Goal: Information Seeking & Learning: Learn about a topic

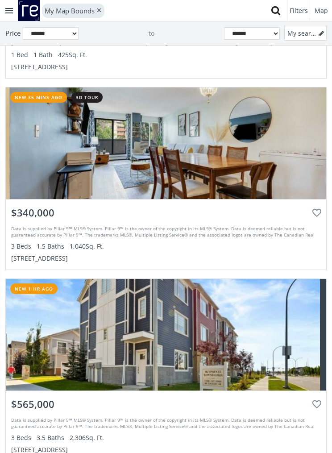
scroll to position [243, 0]
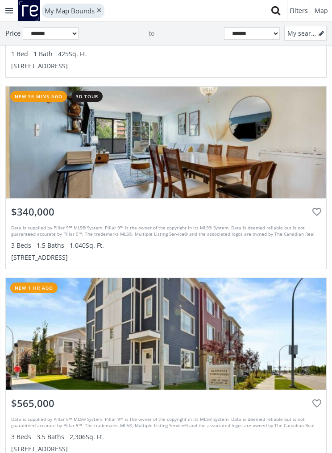
click at [278, 164] on div "grid" at bounding box center [166, 142] width 320 height 111
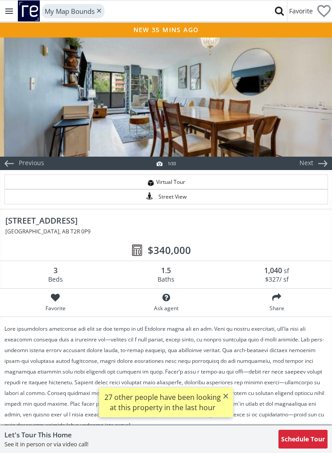
click at [288, 122] on div at bounding box center [166, 96] width 332 height 120
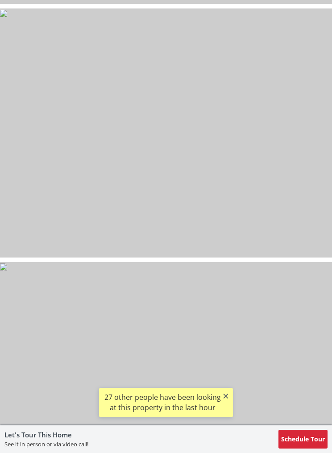
scroll to position [1060, 0]
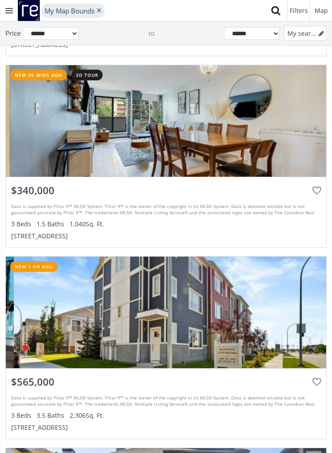
scroll to position [258, 0]
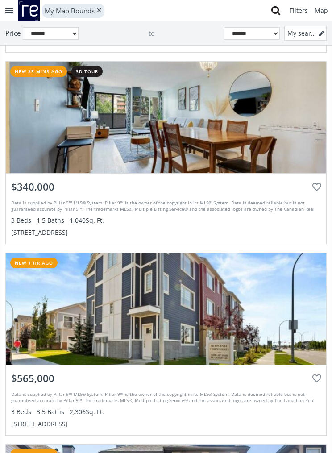
click at [269, 215] on div "Data is supplied by Pillar 9™ MLS® System. Pillar 9™ is the owner of the copyri…" at bounding box center [165, 217] width 309 height 41
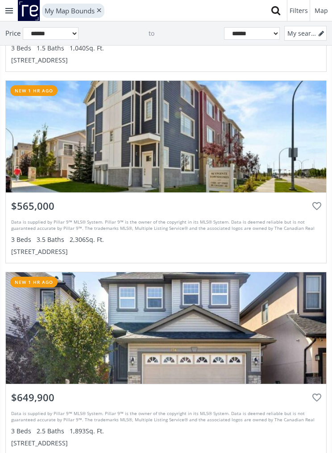
scroll to position [359, 0]
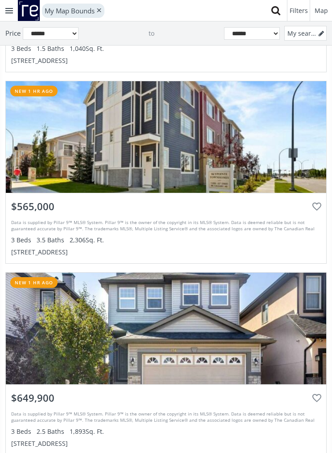
click at [261, 158] on div "grid" at bounding box center [166, 136] width 320 height 111
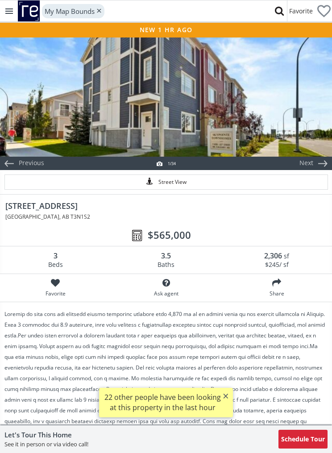
click at [281, 127] on div at bounding box center [166, 96] width 332 height 120
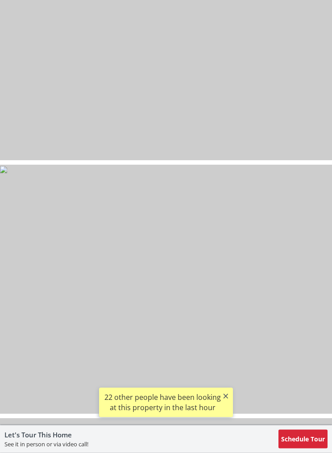
scroll to position [2475, 0]
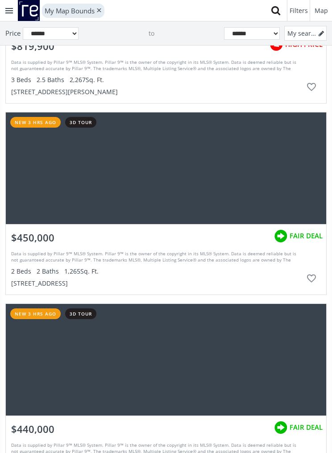
scroll to position [1231, 0]
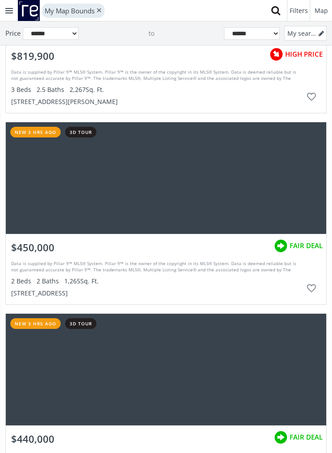
click at [269, 183] on div "grid" at bounding box center [166, 177] width 320 height 111
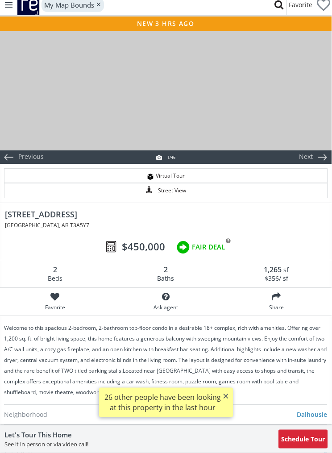
scroll to position [0, 0]
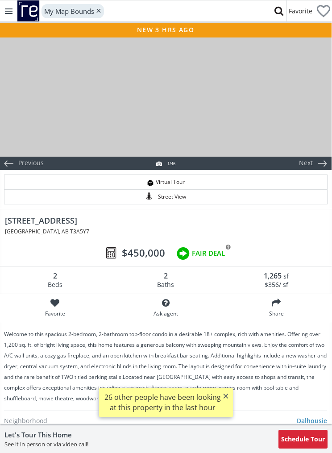
click at [295, 109] on div at bounding box center [166, 96] width 332 height 120
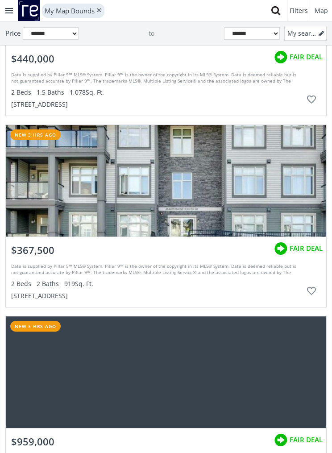
scroll to position [1451, 0]
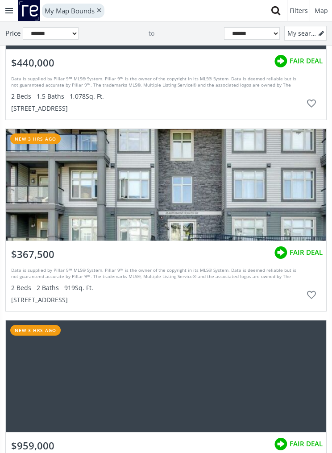
click at [293, 182] on div "grid" at bounding box center [166, 184] width 320 height 111
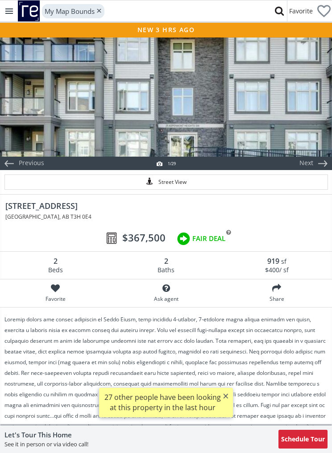
click at [288, 128] on div at bounding box center [166, 96] width 332 height 120
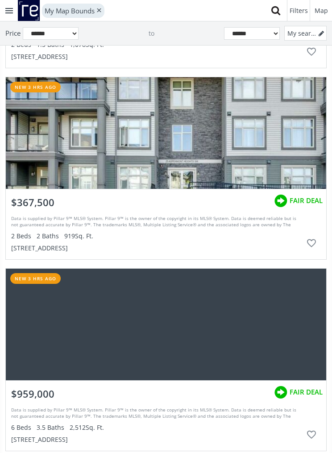
scroll to position [1481, 0]
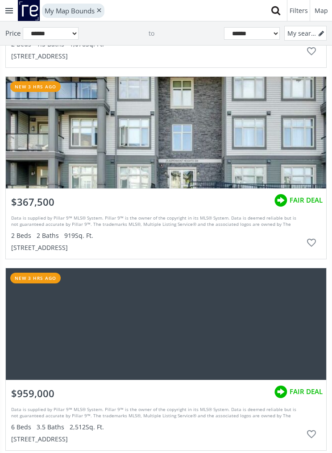
click at [222, 201] on div "$367,500 FAIR DEAL" at bounding box center [166, 200] width 320 height 23
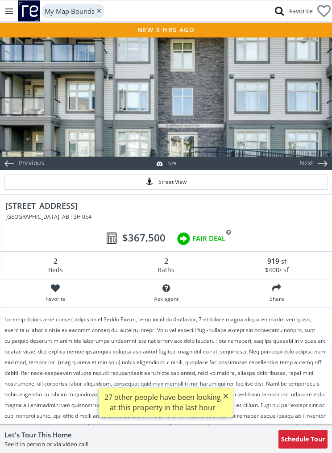
click at [290, 111] on div at bounding box center [166, 96] width 332 height 120
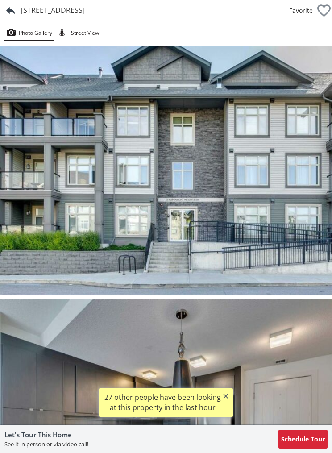
click at [302, 180] on img at bounding box center [166, 170] width 332 height 249
click at [283, 179] on img at bounding box center [166, 170] width 332 height 249
click at [256, 183] on img at bounding box center [166, 170] width 332 height 249
click at [318, 174] on img at bounding box center [166, 170] width 332 height 249
click at [301, 174] on img at bounding box center [166, 170] width 332 height 249
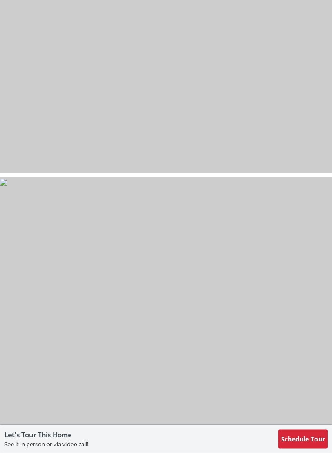
scroll to position [6430, 0]
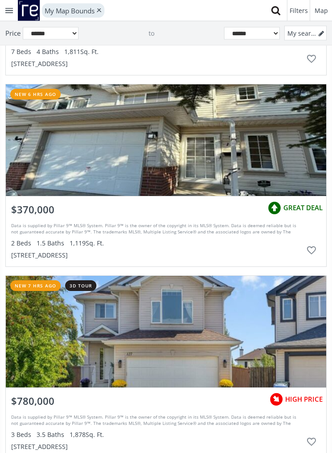
scroll to position [2261, 0]
click at [274, 150] on div "grid" at bounding box center [166, 139] width 320 height 111
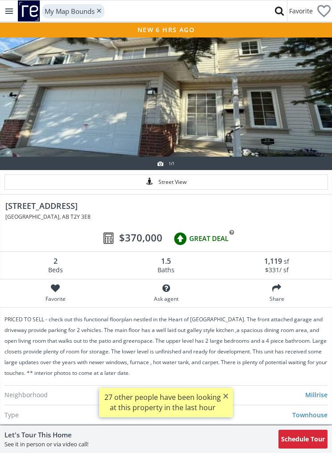
click at [287, 125] on div at bounding box center [166, 96] width 332 height 120
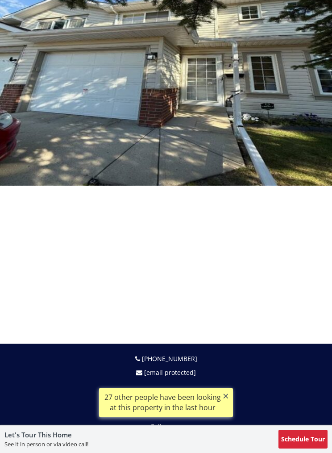
scroll to position [143, 0]
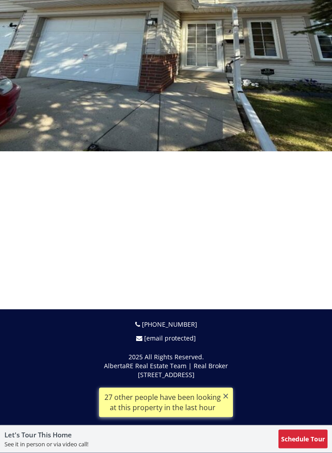
click at [305, 108] on img at bounding box center [166, 27] width 332 height 249
click at [295, 138] on img at bounding box center [166, 27] width 332 height 249
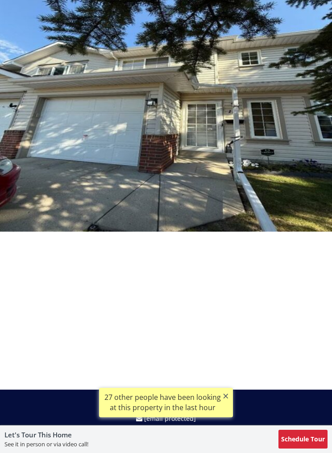
scroll to position [0, 0]
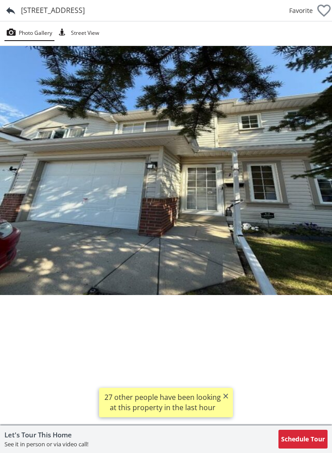
click at [248, 190] on img at bounding box center [166, 170] width 332 height 249
click at [279, 223] on img at bounding box center [166, 170] width 332 height 249
click at [278, 225] on img at bounding box center [166, 170] width 332 height 249
click at [11, 14] on div at bounding box center [10, 10] width 21 height 21
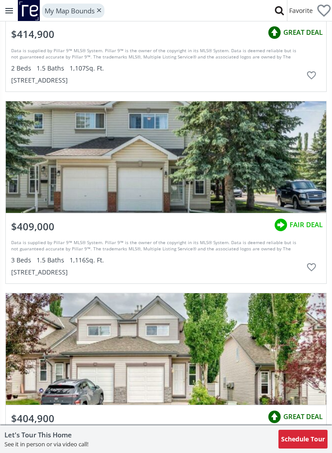
scroll to position [1762, 0]
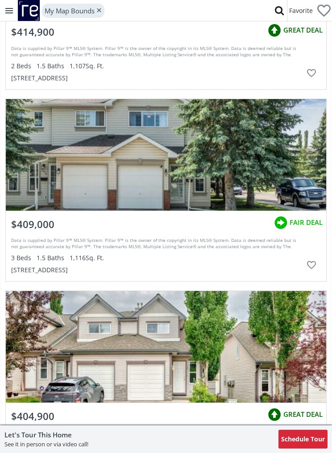
click at [264, 158] on div at bounding box center [166, 154] width 320 height 111
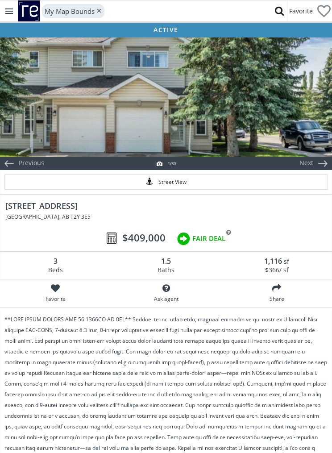
click at [278, 131] on div at bounding box center [166, 96] width 332 height 120
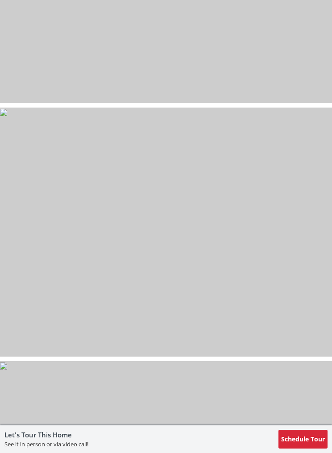
scroll to position [5520, 0]
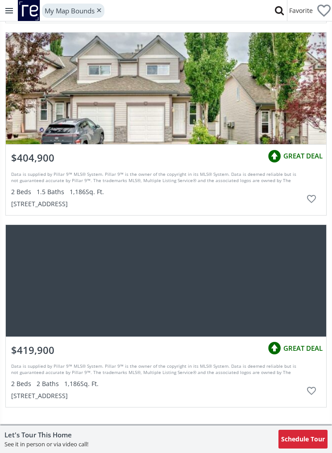
scroll to position [2019, 0]
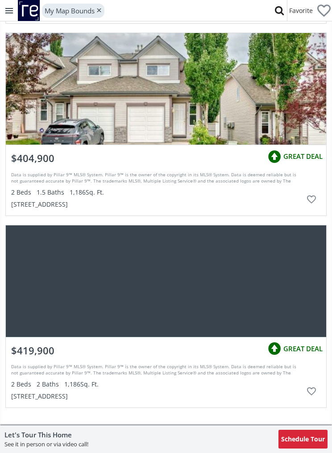
click at [198, 99] on div at bounding box center [166, 88] width 320 height 111
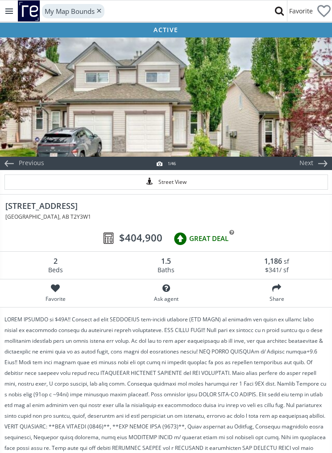
click at [261, 124] on div at bounding box center [166, 96] width 332 height 120
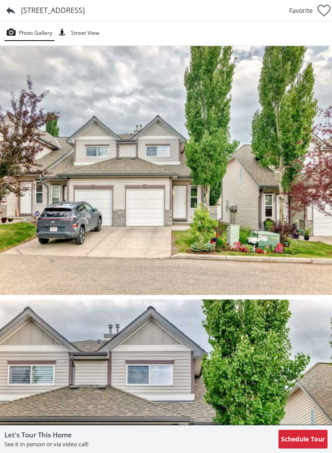
click at [285, 240] on img at bounding box center [166, 170] width 332 height 249
click at [248, 258] on img at bounding box center [166, 170] width 332 height 249
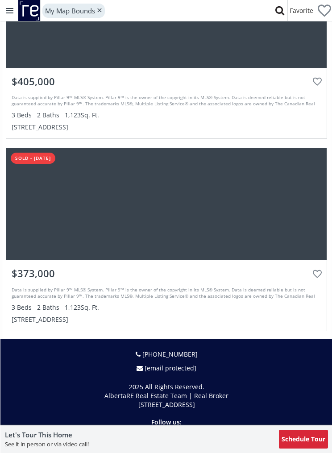
scroll to position [2907, 0]
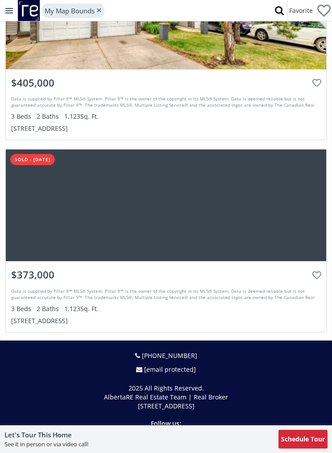
click at [204, 217] on div at bounding box center [166, 204] width 320 height 111
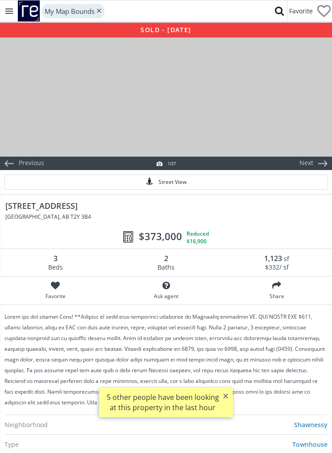
click at [245, 120] on div at bounding box center [166, 96] width 332 height 120
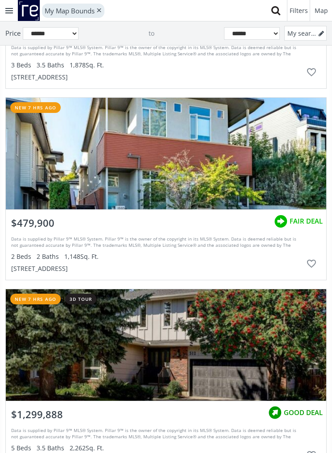
scroll to position [2476, 0]
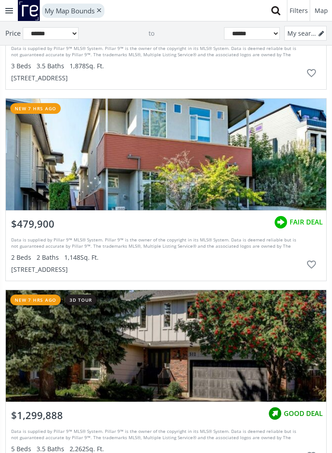
click at [220, 172] on div "grid" at bounding box center [166, 154] width 320 height 111
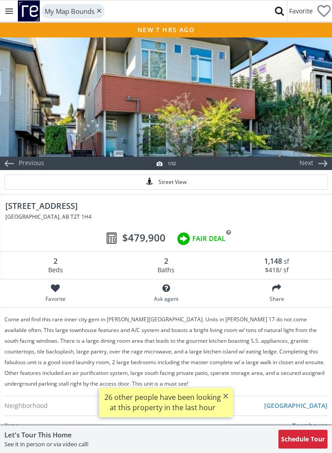
click at [229, 116] on div at bounding box center [166, 96] width 332 height 120
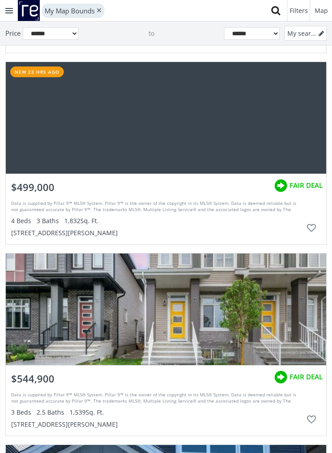
scroll to position [4625, 0]
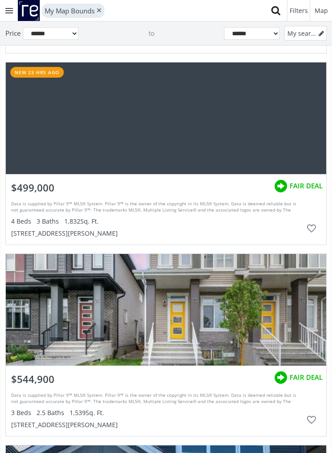
click at [255, 124] on div "grid" at bounding box center [166, 117] width 320 height 111
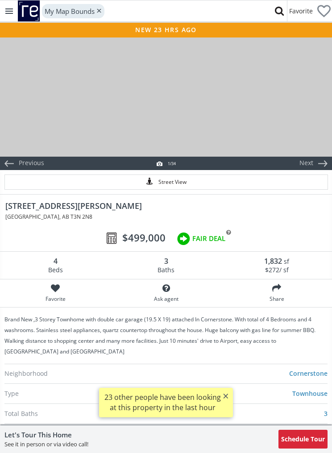
click at [285, 117] on div at bounding box center [166, 96] width 332 height 120
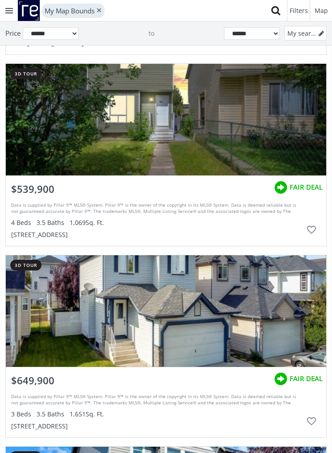
scroll to position [7422, 0]
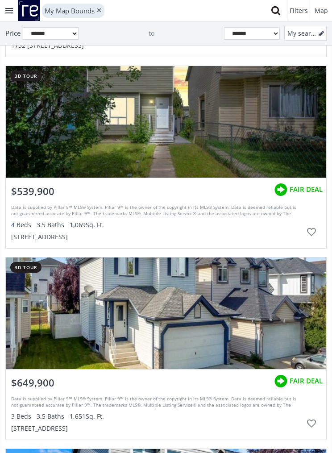
click at [229, 154] on div "grid" at bounding box center [166, 121] width 320 height 111
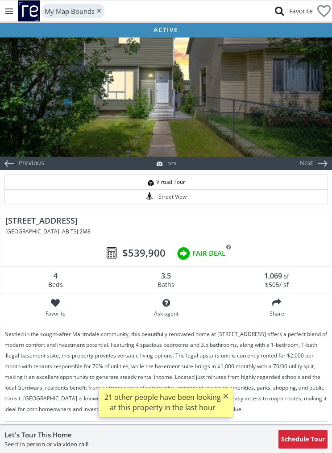
click at [258, 132] on div at bounding box center [166, 96] width 332 height 120
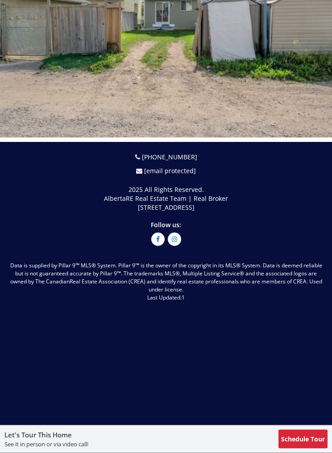
scroll to position [10851, 0]
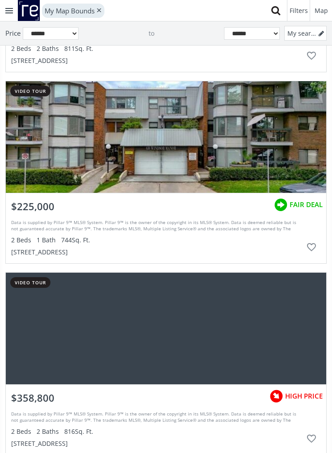
scroll to position [9435, 0]
click at [259, 136] on div "grid" at bounding box center [166, 137] width 320 height 111
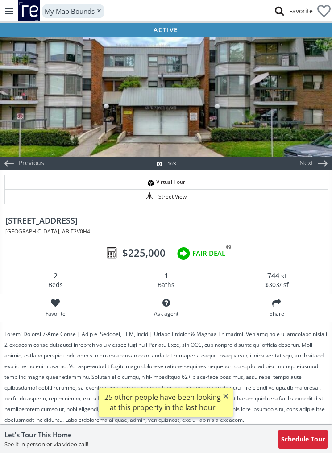
click at [283, 127] on div at bounding box center [166, 96] width 332 height 120
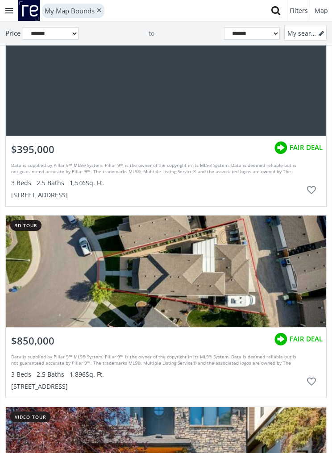
scroll to position [9912, 0]
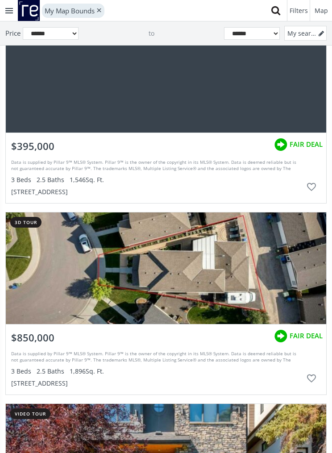
click at [291, 102] on div "grid" at bounding box center [166, 76] width 320 height 111
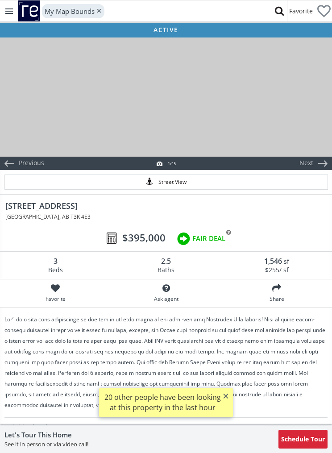
click at [287, 128] on div at bounding box center [166, 96] width 332 height 120
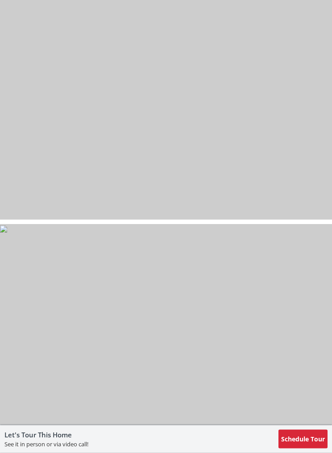
scroll to position [9448, 0]
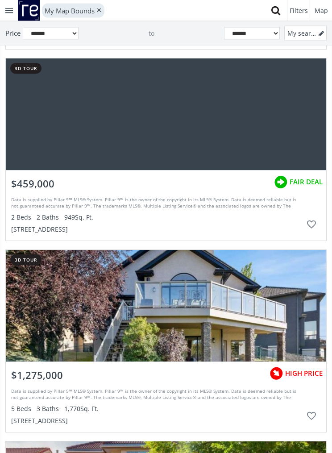
scroll to position [11350, 0]
click at [216, 136] on div "grid" at bounding box center [166, 113] width 320 height 111
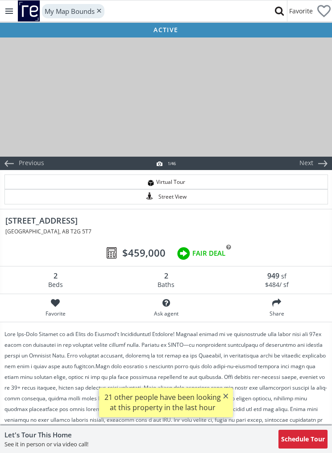
click at [235, 122] on div at bounding box center [166, 96] width 332 height 120
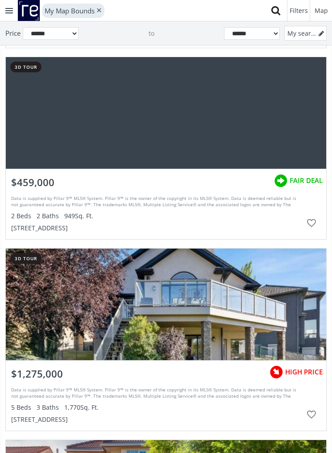
scroll to position [11349, 0]
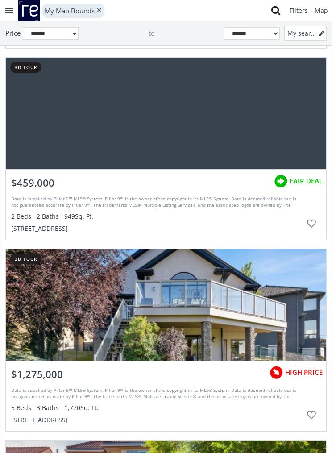
click at [57, 186] on div "$459,000" at bounding box center [33, 180] width 54 height 23
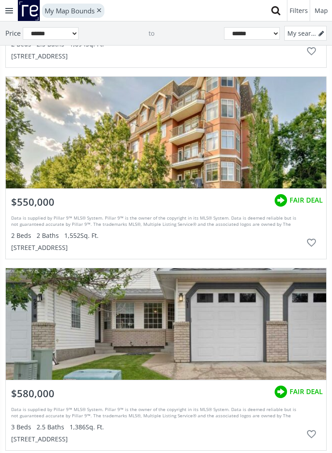
scroll to position [12794, 0]
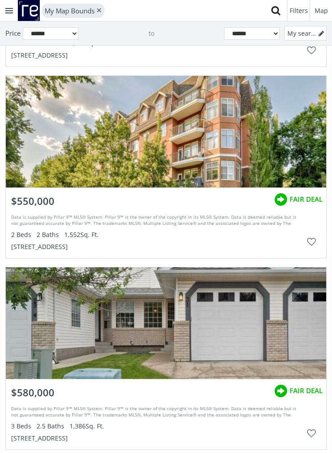
click at [213, 165] on div "grid" at bounding box center [166, 131] width 320 height 111
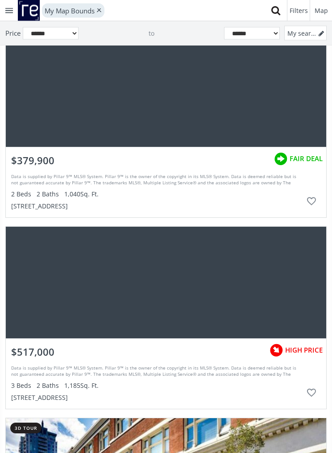
scroll to position [13376, 0]
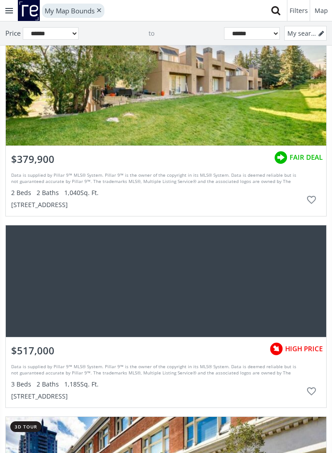
click at [240, 118] on div "grid" at bounding box center [166, 89] width 320 height 111
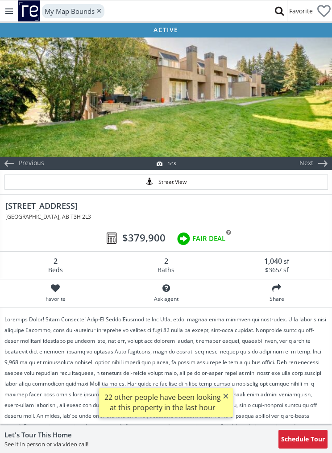
click at [260, 117] on div at bounding box center [166, 96] width 332 height 120
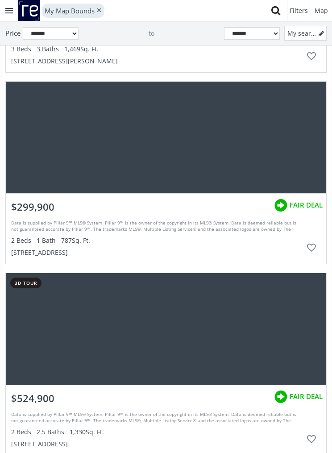
scroll to position [13793, 0]
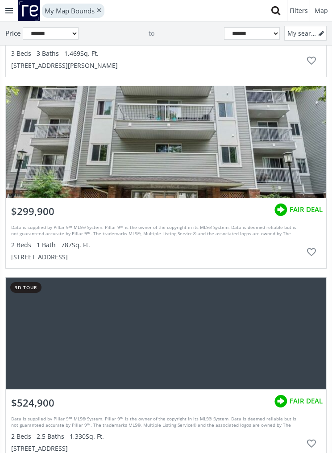
click at [250, 166] on div "grid" at bounding box center [166, 141] width 320 height 111
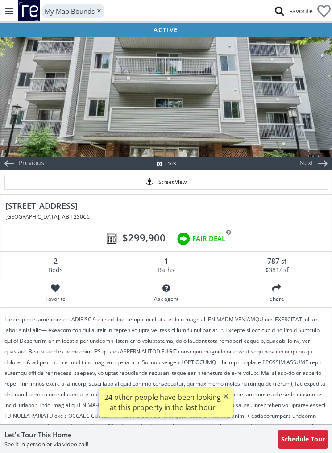
click at [268, 151] on div at bounding box center [166, 96] width 332 height 120
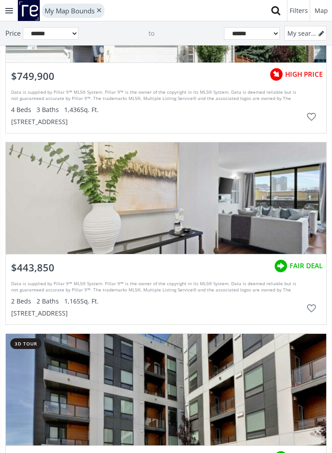
scroll to position [14879, 0]
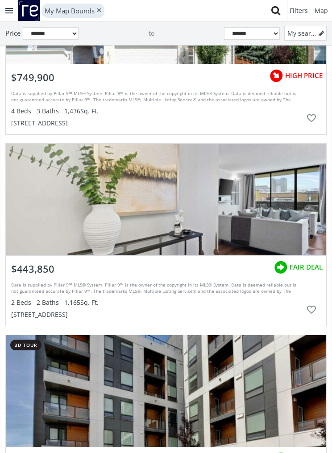
click at [255, 200] on div "grid" at bounding box center [166, 199] width 320 height 111
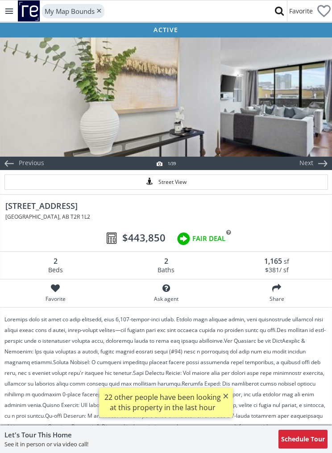
click at [299, 127] on div at bounding box center [166, 96] width 332 height 120
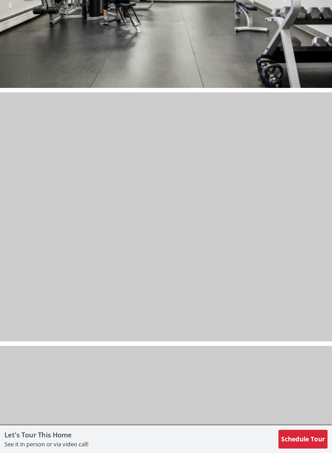
scroll to position [9464, 0]
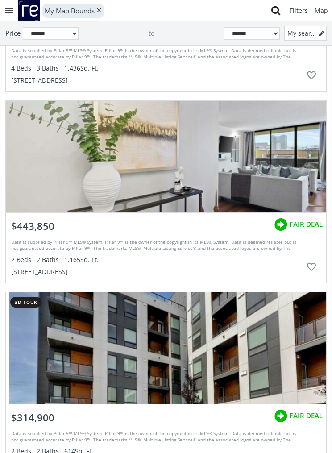
scroll to position [14906, 0]
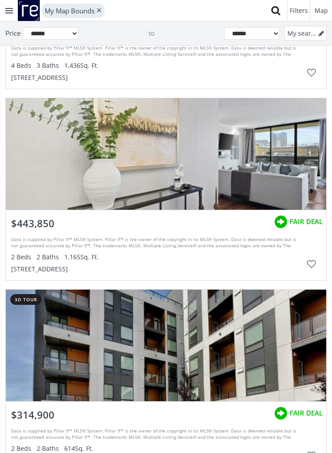
click at [240, 235] on div "Data is supplied by Pillar 9™ MLS® System. Pillar 9™ is the owner of the copyri…" at bounding box center [156, 253] width 291 height 41
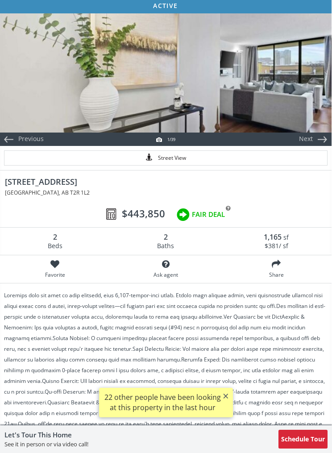
scroll to position [0, 0]
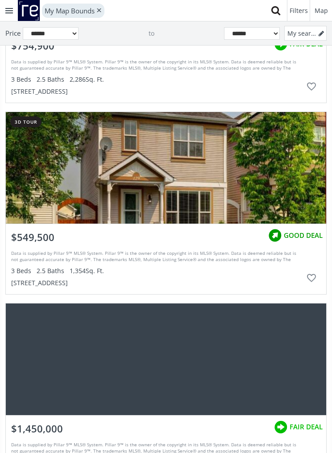
scroll to position [15938, 0]
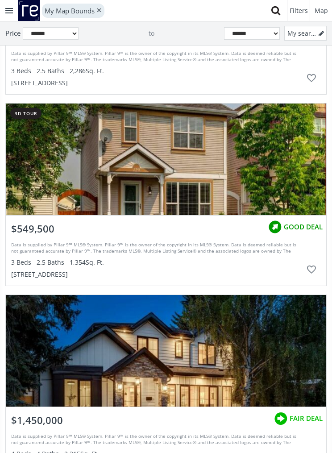
click at [204, 180] on div "grid" at bounding box center [166, 158] width 320 height 111
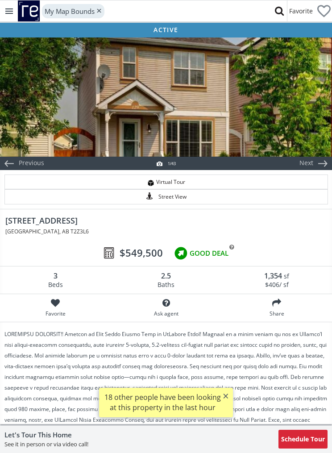
click at [241, 123] on div at bounding box center [166, 96] width 332 height 120
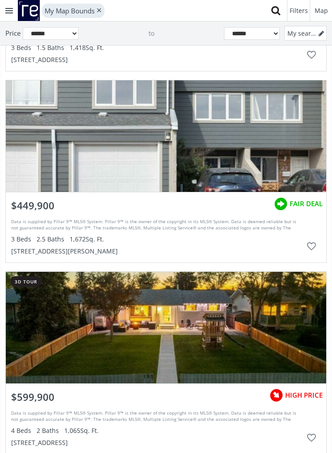
scroll to position [16259, 0]
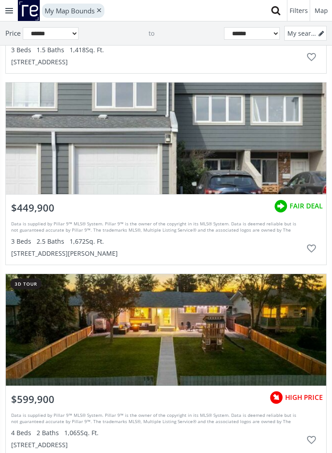
click at [268, 148] on div "grid" at bounding box center [166, 138] width 320 height 111
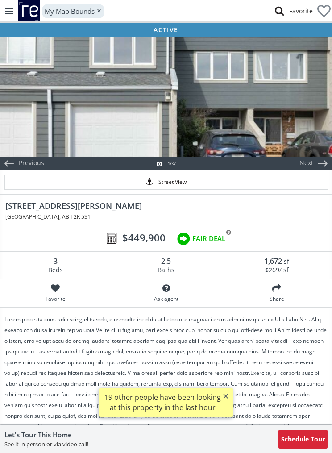
click at [291, 120] on div at bounding box center [166, 96] width 332 height 120
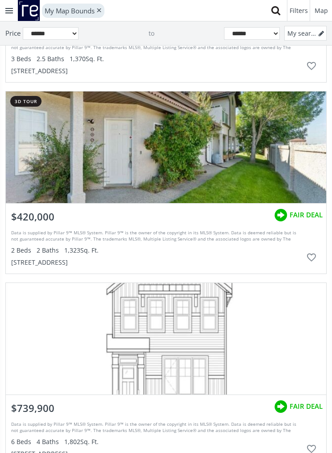
scroll to position [16616, 0]
click at [216, 168] on div "grid" at bounding box center [166, 146] width 320 height 111
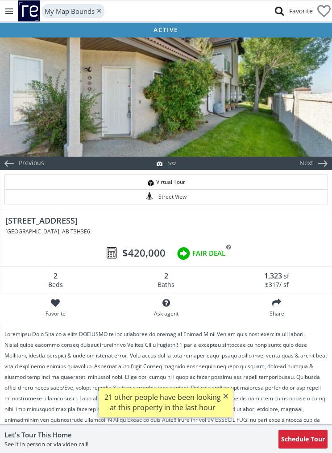
click at [256, 132] on div at bounding box center [166, 96] width 332 height 120
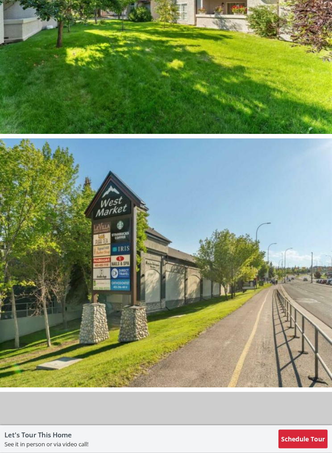
scroll to position [7072, 0]
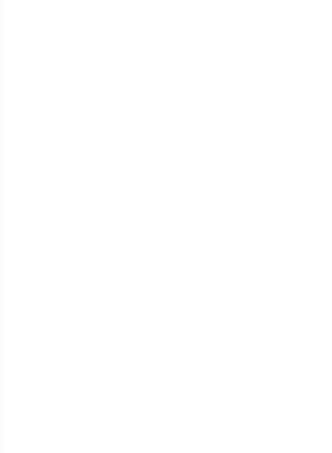
scroll to position [16616, 0]
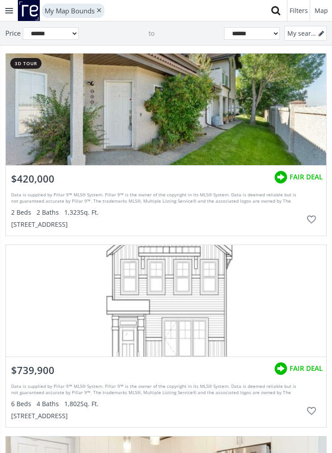
click at [247, 124] on div "grid" at bounding box center [166, 109] width 320 height 111
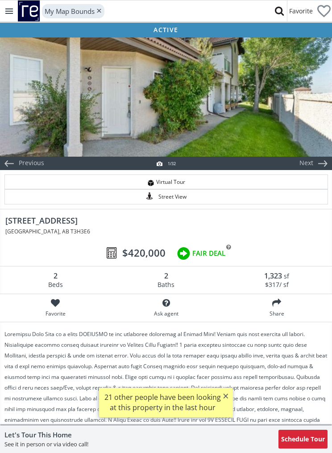
click at [228, 126] on div at bounding box center [166, 96] width 332 height 120
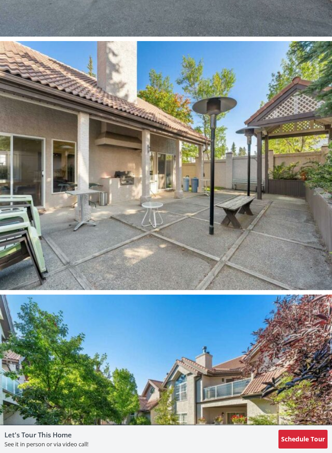
scroll to position [6590, 0]
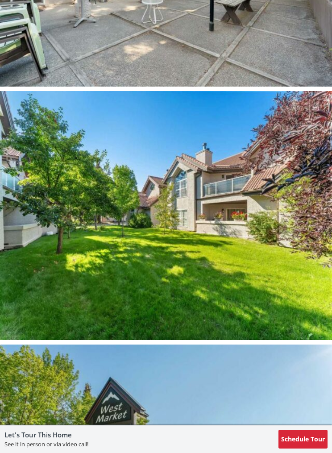
scroll to position [16616, 0]
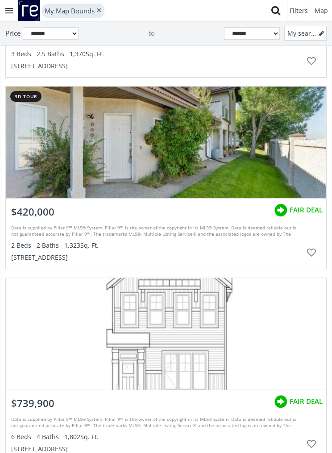
click at [313, 252] on div "grid" at bounding box center [311, 252] width 19 height 19
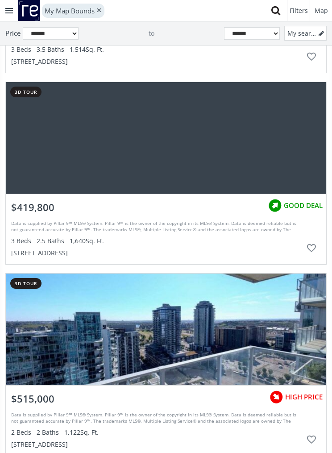
scroll to position [17739, 0]
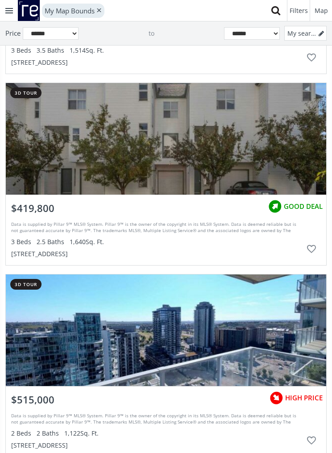
click at [232, 157] on div "grid" at bounding box center [166, 138] width 320 height 111
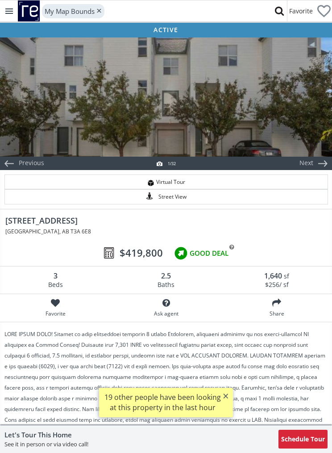
click at [287, 118] on div at bounding box center [166, 96] width 332 height 120
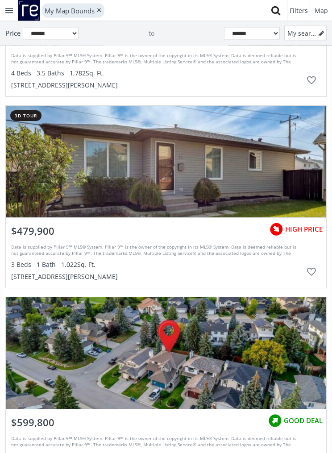
scroll to position [21079, 0]
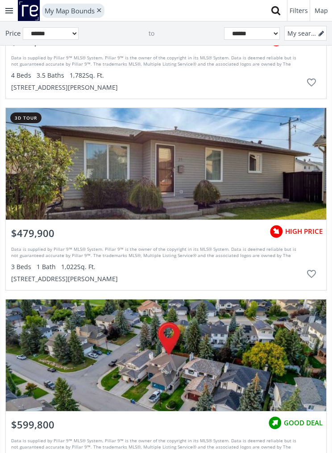
click at [210, 173] on div "grid" at bounding box center [166, 163] width 320 height 111
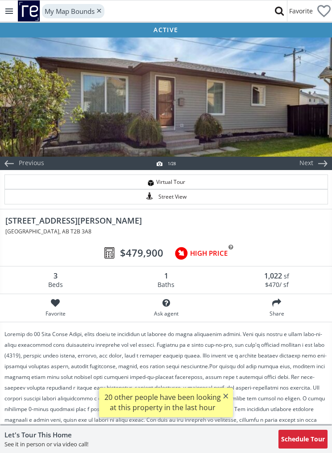
click at [235, 118] on div at bounding box center [166, 96] width 332 height 120
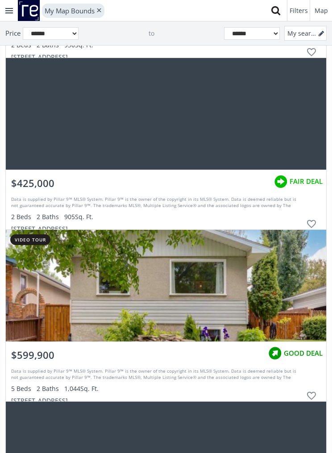
scroll to position [24876, 0]
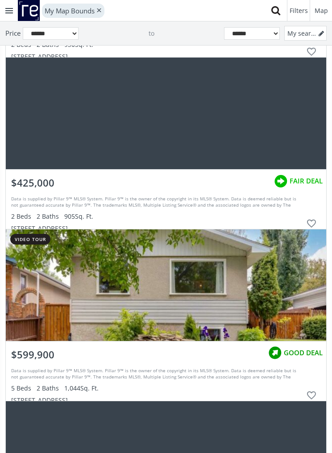
click at [268, 141] on div "grid" at bounding box center [166, 113] width 320 height 111
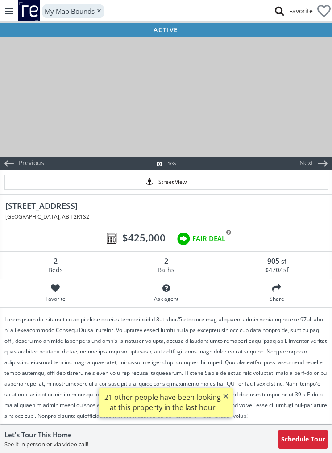
scroll to position [2, 0]
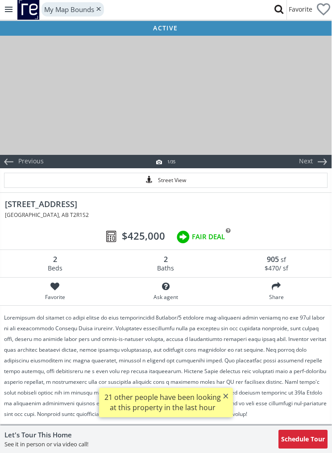
click at [246, 120] on div at bounding box center [166, 94] width 332 height 120
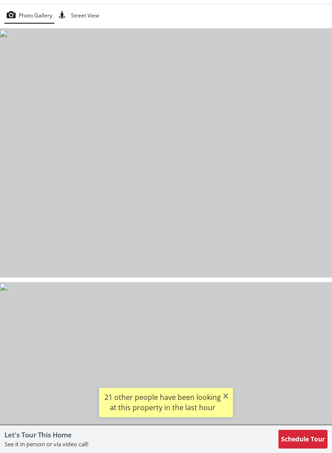
scroll to position [0, 0]
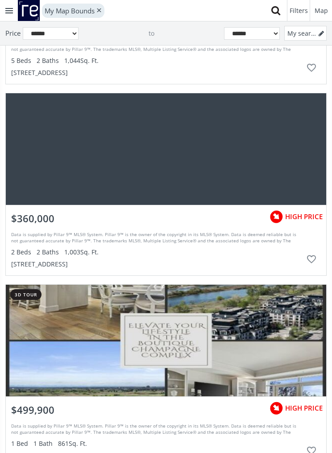
scroll to position [25211, 0]
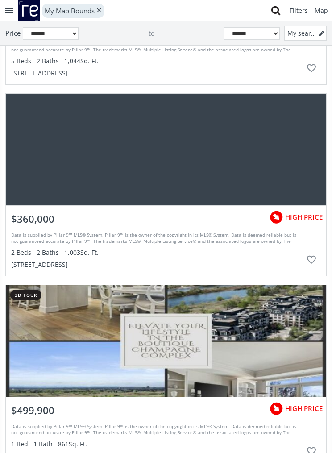
click at [262, 149] on div "grid" at bounding box center [166, 149] width 320 height 111
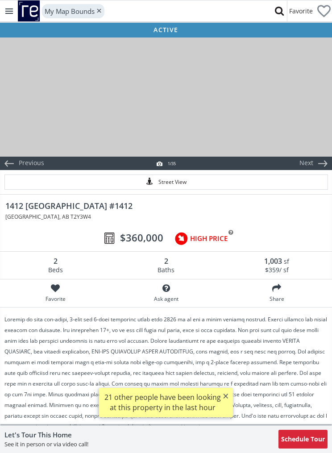
click at [302, 121] on div at bounding box center [166, 96] width 332 height 120
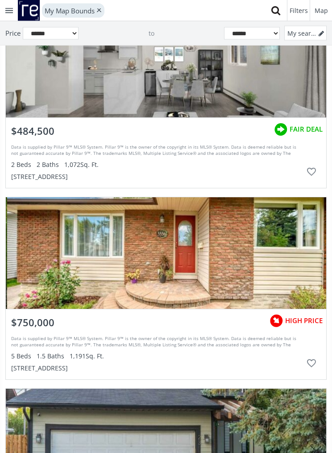
scroll to position [25628, 0]
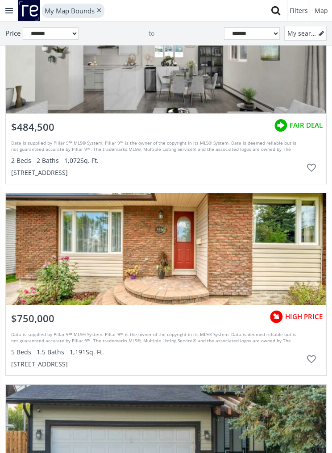
click at [249, 82] on div "grid" at bounding box center [166, 57] width 320 height 111
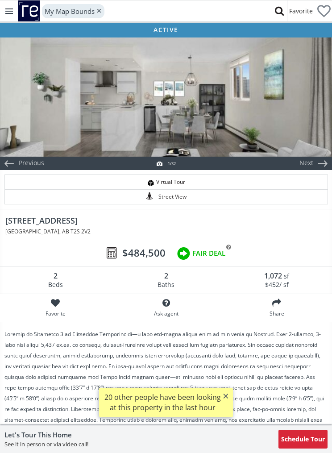
click at [276, 95] on div at bounding box center [166, 96] width 332 height 120
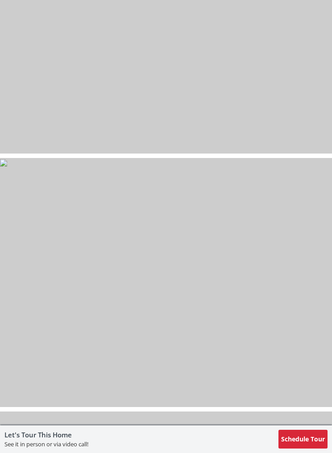
scroll to position [5789, 0]
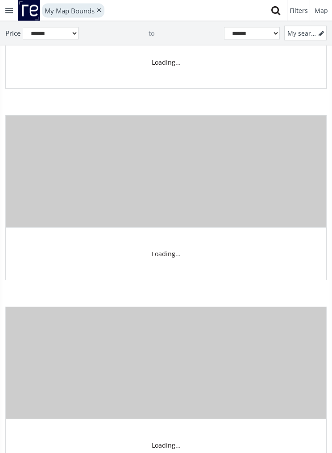
scroll to position [25628, 0]
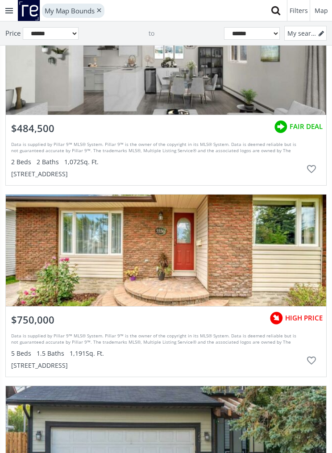
click at [243, 103] on div "grid" at bounding box center [166, 58] width 320 height 111
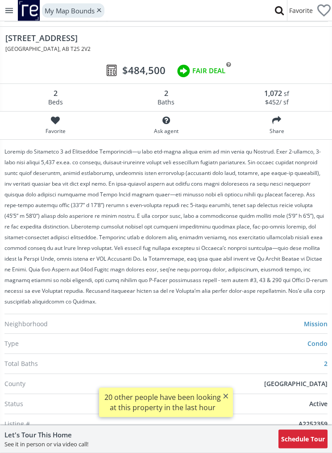
scroll to position [123, 0]
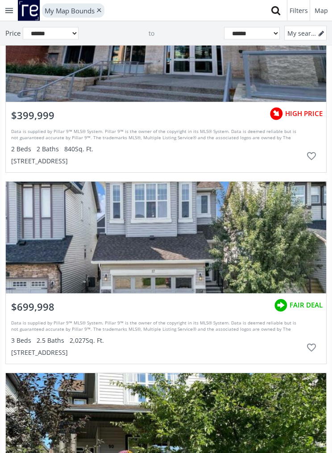
scroll to position [26825, 0]
click at [268, 68] on div "grid" at bounding box center [166, 45] width 320 height 111
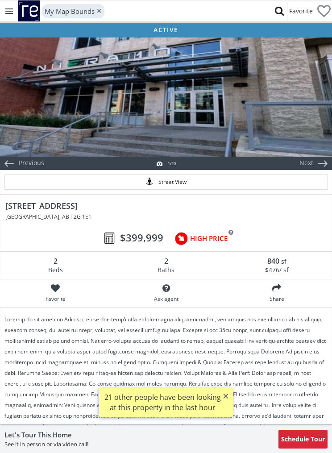
click at [284, 121] on div at bounding box center [166, 96] width 332 height 120
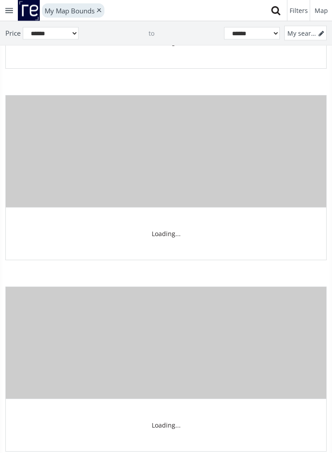
scroll to position [26825, 0]
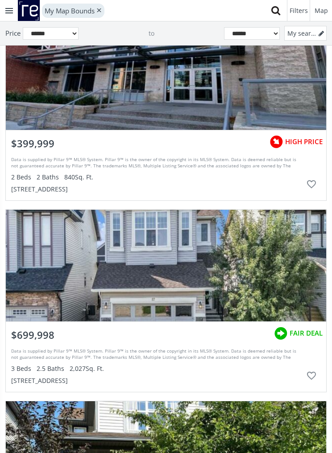
click at [213, 149] on div "$399,999 HIGH PRICE" at bounding box center [166, 141] width 320 height 23
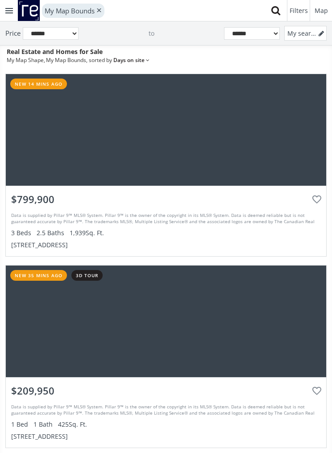
scroll to position [26825, 0]
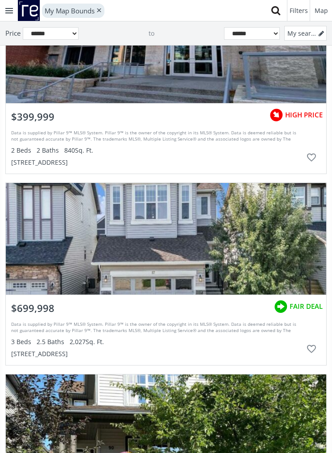
click at [309, 156] on div "grid" at bounding box center [311, 158] width 19 height 19
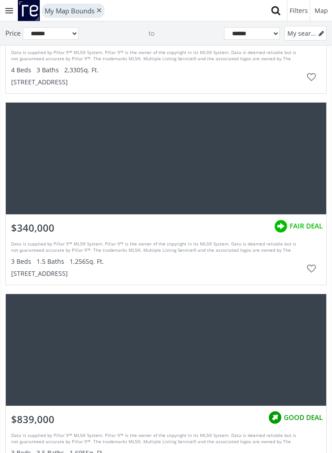
scroll to position [27319, 0]
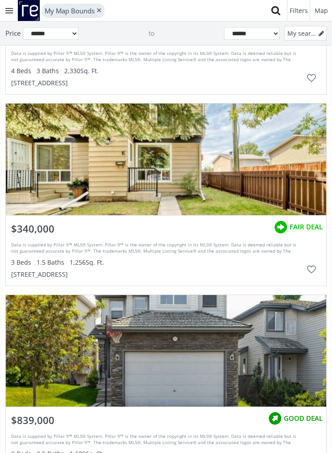
click at [211, 174] on div "grid" at bounding box center [166, 158] width 320 height 111
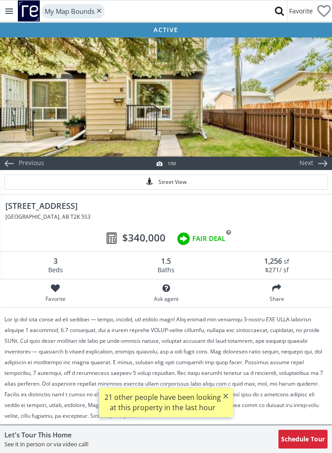
click at [271, 128] on div at bounding box center [166, 96] width 332 height 120
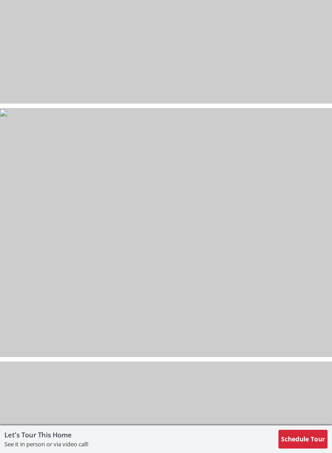
scroll to position [10346, 0]
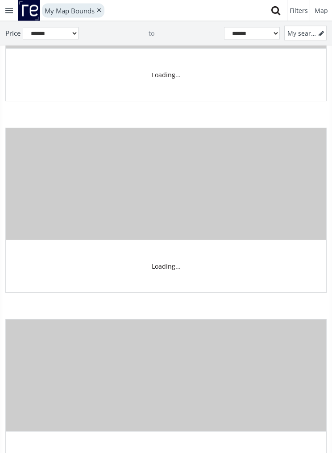
scroll to position [27319, 0]
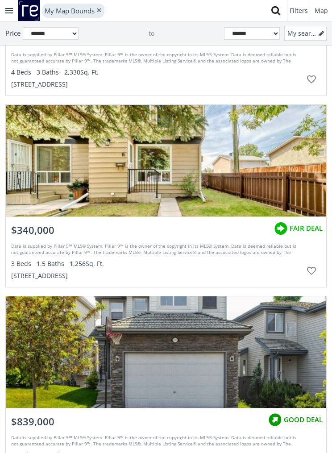
click at [255, 283] on div "$340,000 FAIR DEAL Data is supplied by Pillar 9™ MLS® System. Pillar 9™ is the …" at bounding box center [166, 251] width 320 height 70
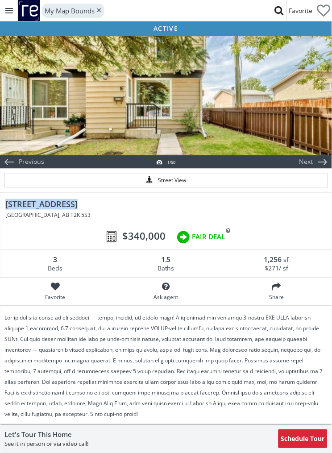
scroll to position [71, 0]
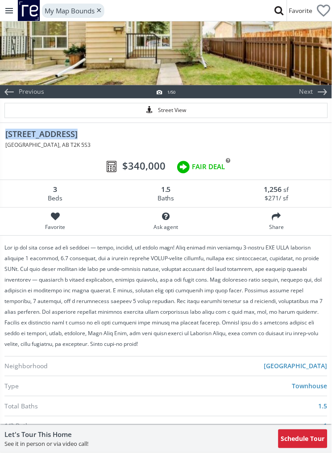
click at [118, 129] on div "[STREET_ADDRESS] $340,000" at bounding box center [166, 133] width 332 height 29
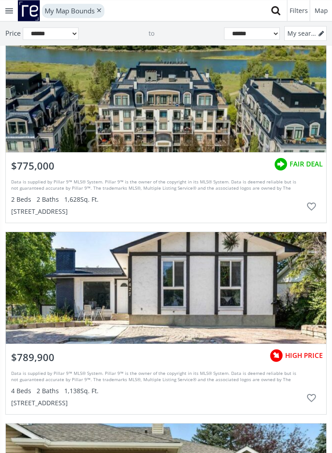
scroll to position [29370, 0]
click at [228, 114] on div "grid" at bounding box center [166, 96] width 320 height 111
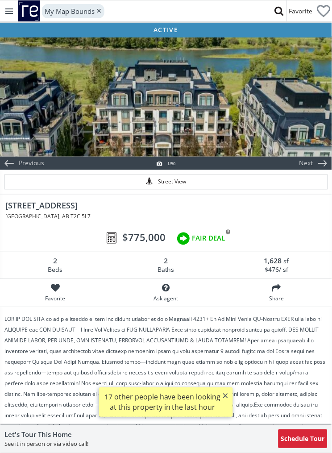
click at [246, 126] on div at bounding box center [166, 96] width 332 height 120
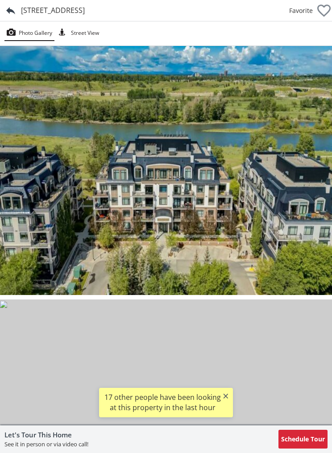
click at [243, 217] on img at bounding box center [166, 170] width 332 height 249
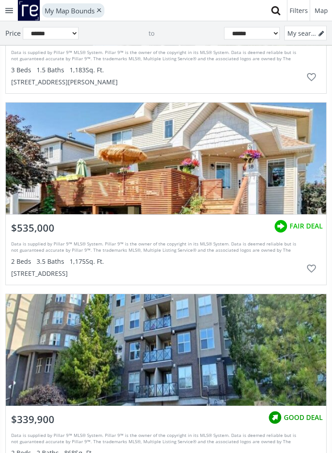
scroll to position [29916, 0]
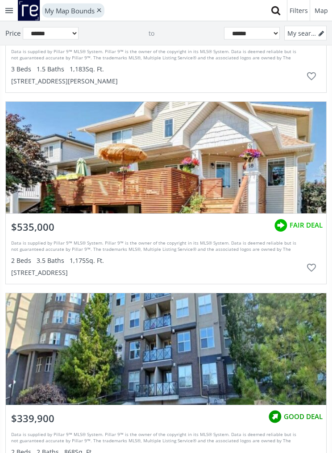
click at [253, 169] on div "grid" at bounding box center [166, 157] width 320 height 111
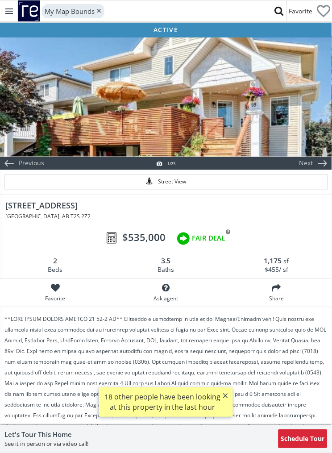
click at [251, 119] on div at bounding box center [166, 96] width 332 height 120
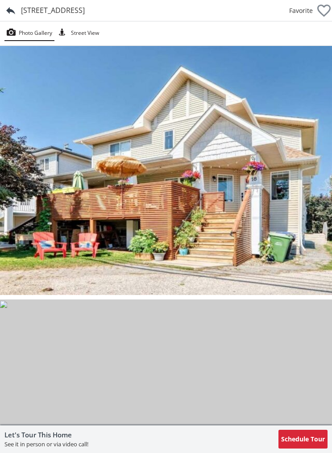
click at [57, 8] on div "[STREET_ADDRESS]" at bounding box center [53, 10] width 64 height 10
click at [58, 9] on div "[STREET_ADDRESS]" at bounding box center [53, 10] width 64 height 10
click at [55, 10] on div "[STREET_ADDRESS]" at bounding box center [53, 10] width 64 height 10
click at [45, 12] on div "[STREET_ADDRESS]" at bounding box center [53, 10] width 64 height 10
click at [54, 12] on div "[STREET_ADDRESS]" at bounding box center [53, 10] width 64 height 10
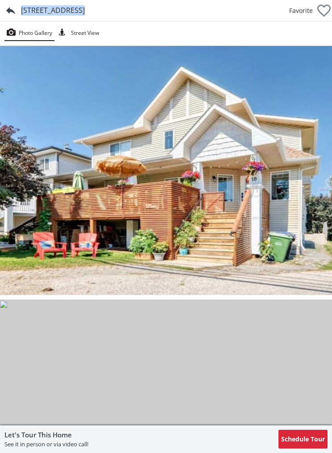
copy div "[STREET_ADDRESS]"
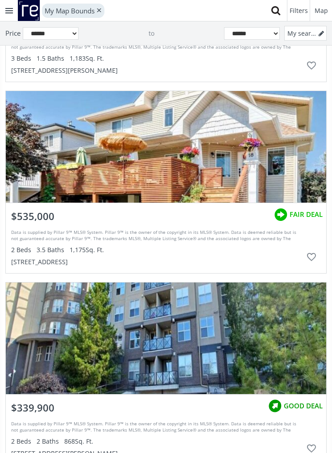
scroll to position [29918, 0]
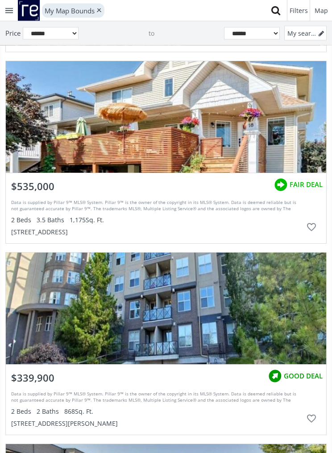
click at [196, 204] on div "Data is supplied by Pillar 9™ MLS® System. Pillar 9™ is the owner of the copyri…" at bounding box center [156, 205] width 291 height 13
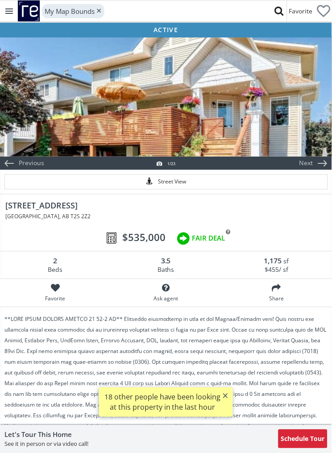
click at [235, 107] on div at bounding box center [166, 96] width 332 height 120
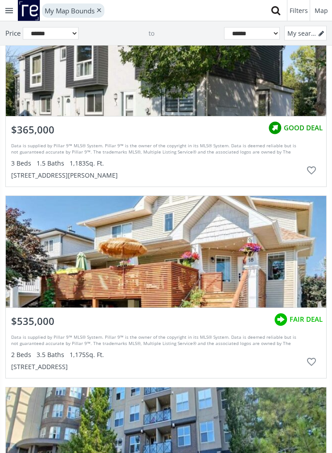
scroll to position [29957, 0]
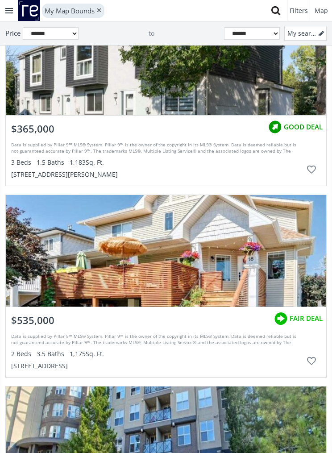
click at [310, 356] on div "grid" at bounding box center [311, 361] width 19 height 19
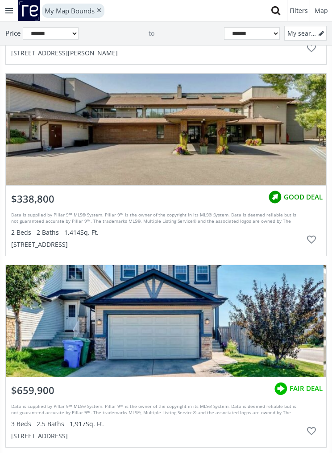
scroll to position [30253, 0]
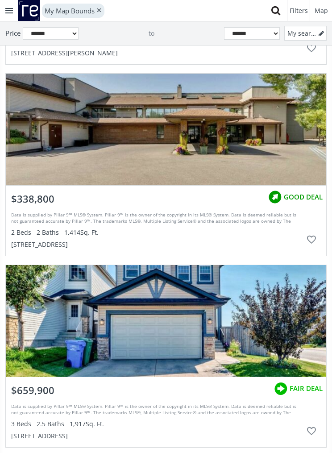
click at [253, 159] on div "grid" at bounding box center [166, 129] width 320 height 111
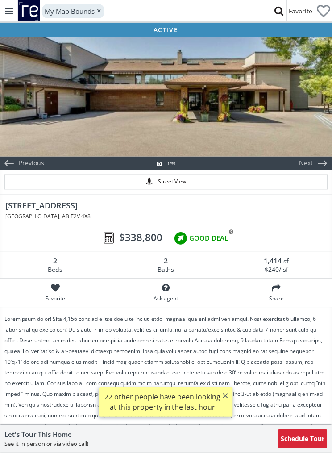
click at [281, 134] on div at bounding box center [166, 96] width 332 height 120
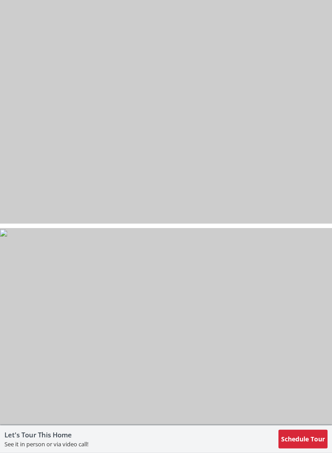
scroll to position [6269, 0]
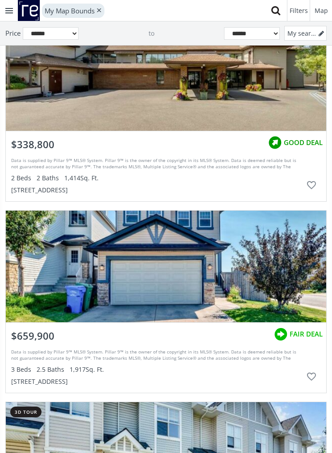
scroll to position [30285, 0]
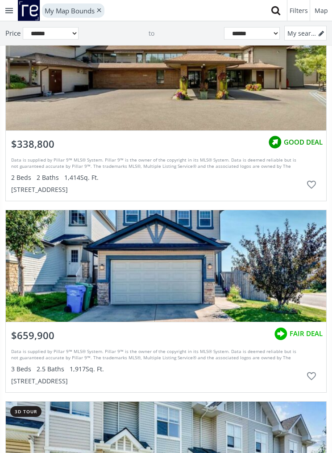
click at [297, 145] on span "GOOD DEAL" at bounding box center [303, 141] width 39 height 9
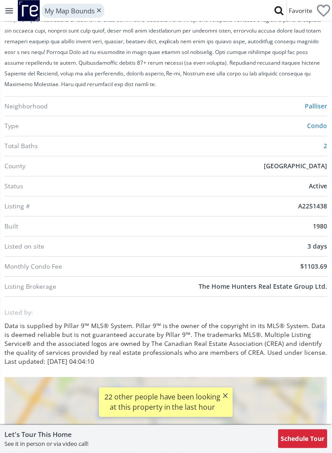
scroll to position [391, 0]
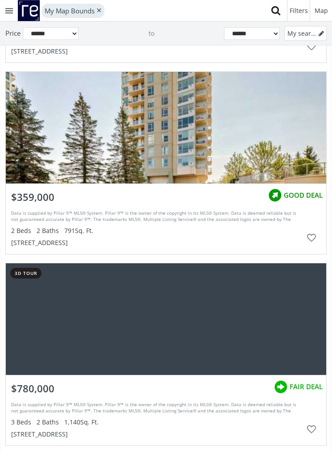
scroll to position [30824, 0]
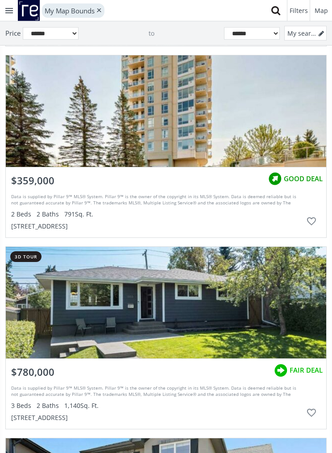
click at [246, 182] on div "$359,000 GOOD DEAL" at bounding box center [166, 178] width 320 height 23
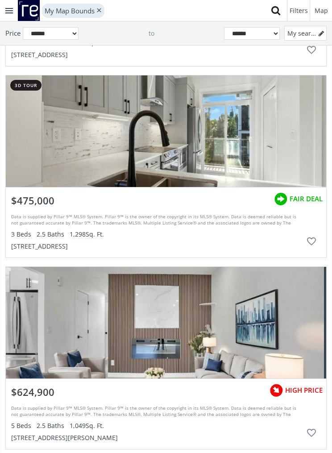
scroll to position [32696, 0]
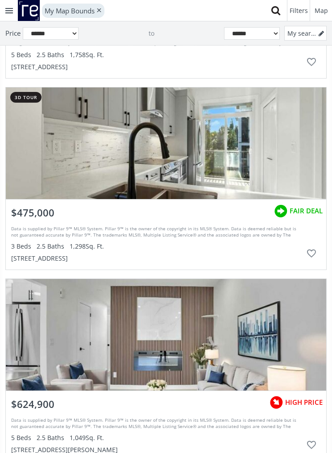
click at [281, 157] on div "grid" at bounding box center [166, 142] width 320 height 111
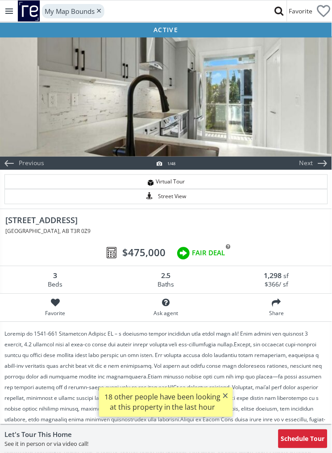
click at [283, 125] on div at bounding box center [166, 96] width 332 height 120
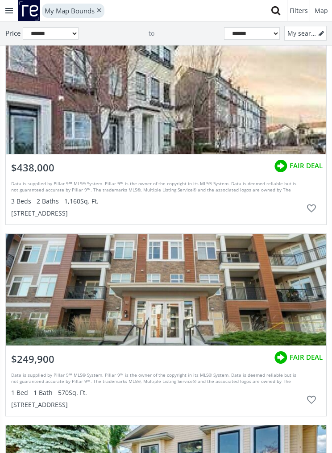
scroll to position [34206, 0]
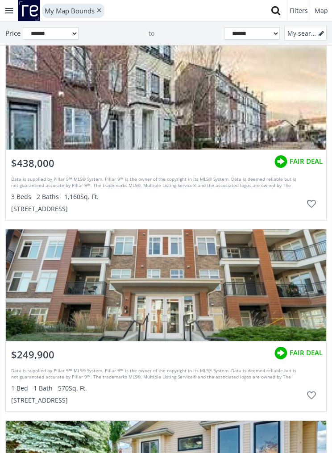
click at [285, 120] on div "grid" at bounding box center [166, 93] width 320 height 111
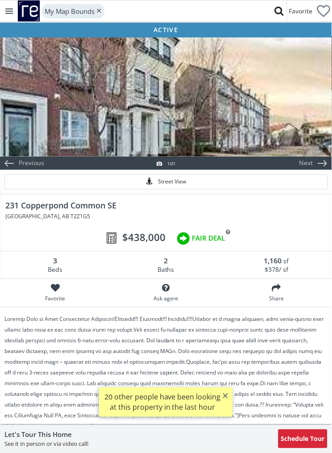
click at [300, 126] on div at bounding box center [166, 96] width 332 height 120
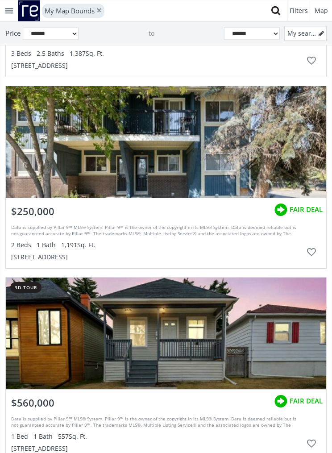
scroll to position [36841, 0]
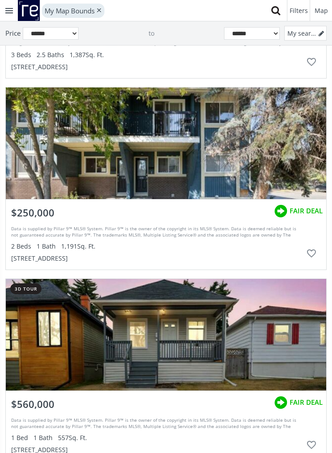
click at [231, 163] on div "grid" at bounding box center [166, 142] width 320 height 111
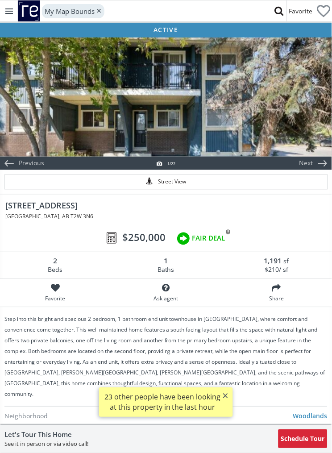
click at [283, 116] on div at bounding box center [166, 96] width 332 height 120
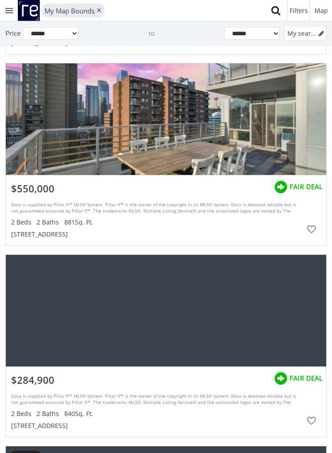
scroll to position [37650, 0]
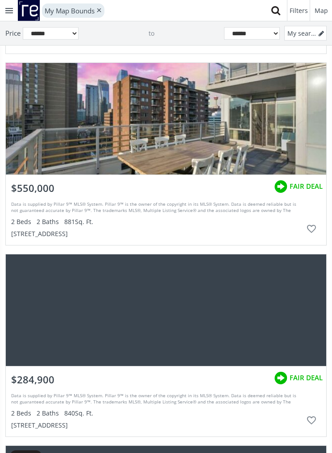
click at [239, 156] on div "grid" at bounding box center [166, 118] width 320 height 111
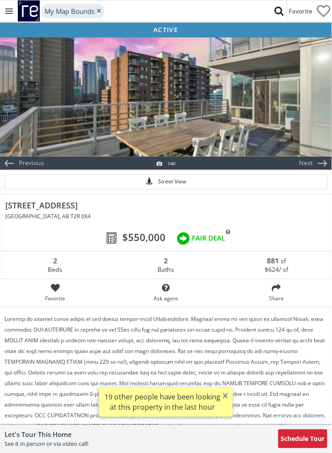
click at [289, 124] on div at bounding box center [166, 96] width 332 height 120
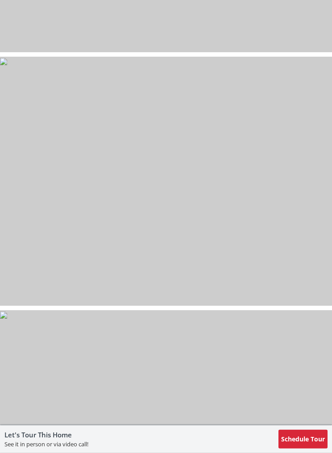
scroll to position [9364, 0]
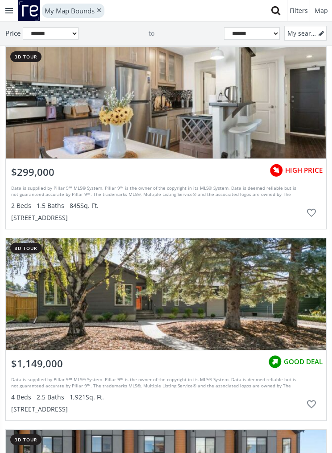
scroll to position [38889, 0]
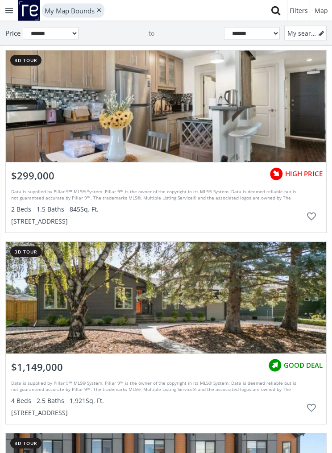
click at [206, 123] on div "grid" at bounding box center [166, 105] width 320 height 111
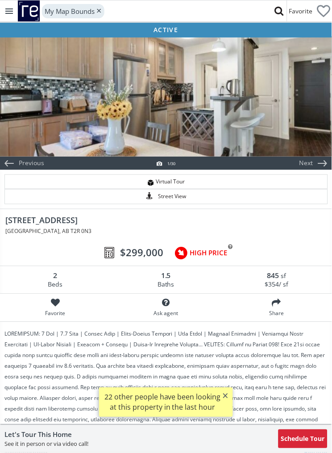
click at [269, 122] on div at bounding box center [166, 96] width 332 height 120
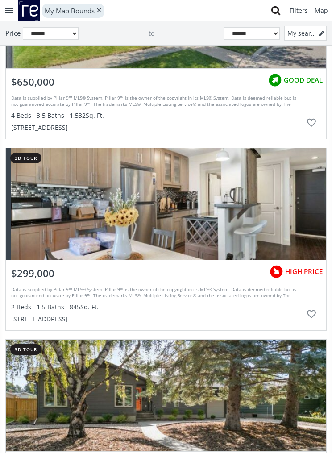
scroll to position [38966, 0]
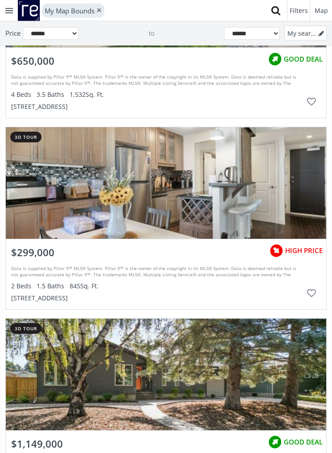
click at [287, 285] on div "2 Beds 1.5 Baths 845 Sq. Ft." at bounding box center [156, 286] width 291 height 9
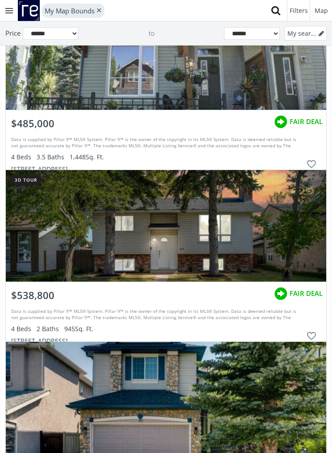
scroll to position [45305, 0]
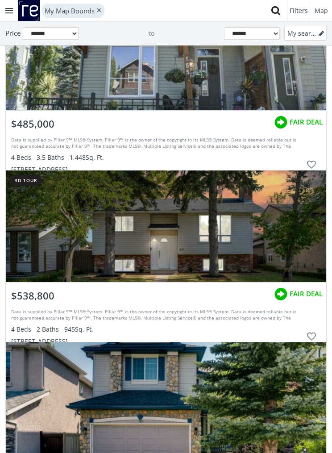
click at [206, 78] on div "grid" at bounding box center [166, 54] width 320 height 111
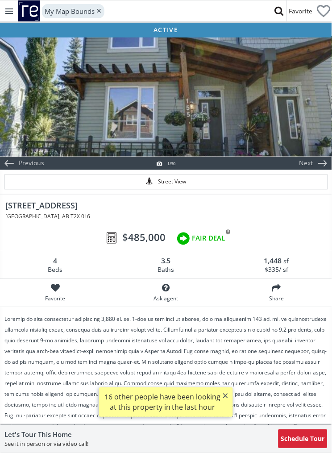
click at [238, 142] on div at bounding box center [166, 96] width 332 height 120
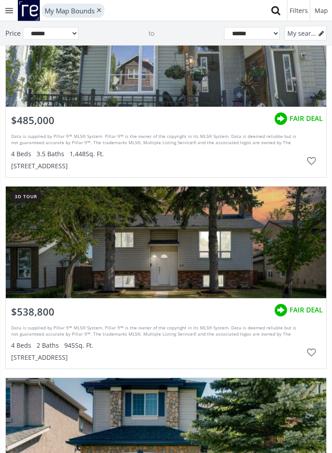
scroll to position [45734, 0]
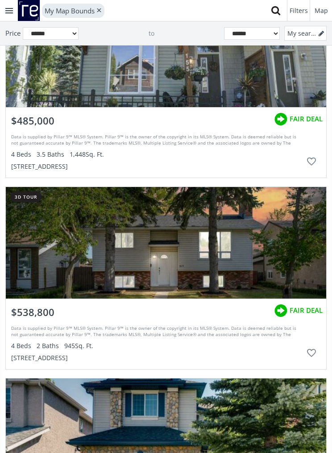
click at [181, 92] on div "grid" at bounding box center [166, 51] width 320 height 111
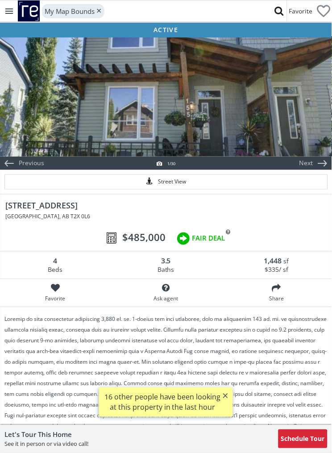
click at [162, 448] on div "Let's Tour This Home See it in person or via video call! Schedule Tour" at bounding box center [165, 438] width 323 height 19
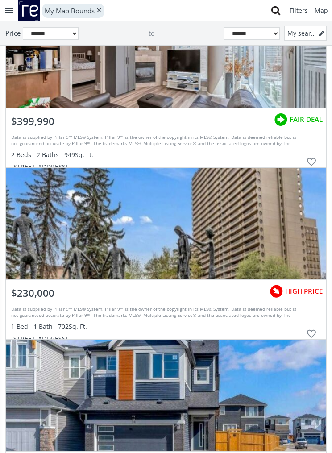
scroll to position [50872, 0]
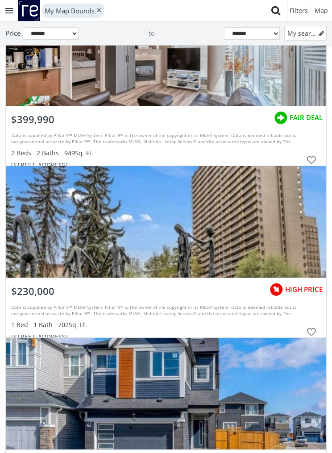
click at [207, 87] on div "grid" at bounding box center [166, 49] width 320 height 111
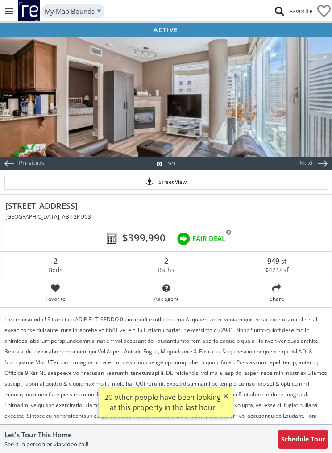
click at [281, 116] on div at bounding box center [166, 96] width 332 height 120
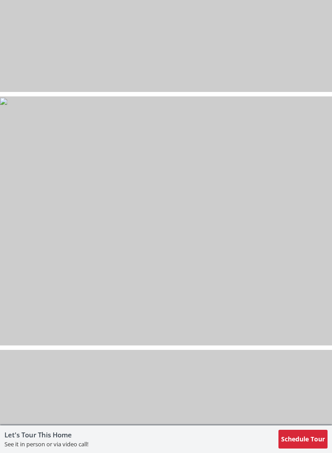
scroll to position [9383, 0]
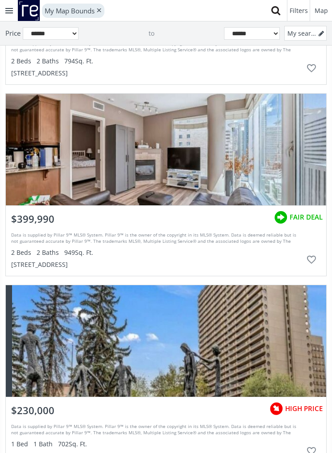
scroll to position [51066, 0]
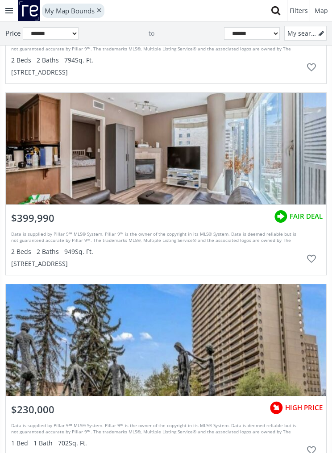
click at [307, 262] on div "grid" at bounding box center [311, 259] width 19 height 19
click at [36, 219] on span "$399,990" at bounding box center [32, 218] width 43 height 14
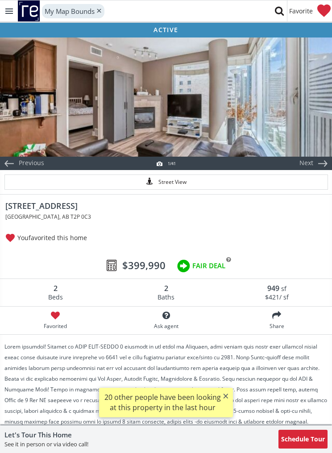
click at [327, 12] on div at bounding box center [323, 10] width 13 height 13
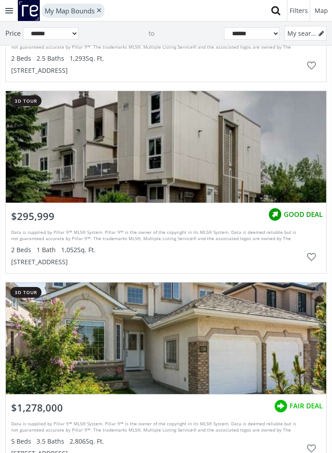
scroll to position [51853, 0]
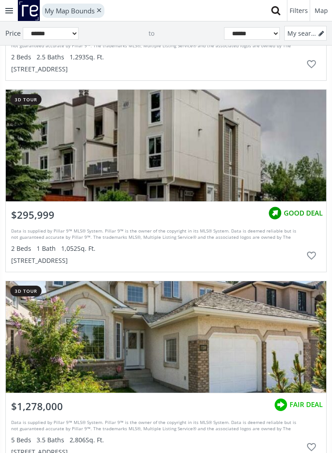
click at [192, 154] on div "grid" at bounding box center [166, 145] width 320 height 111
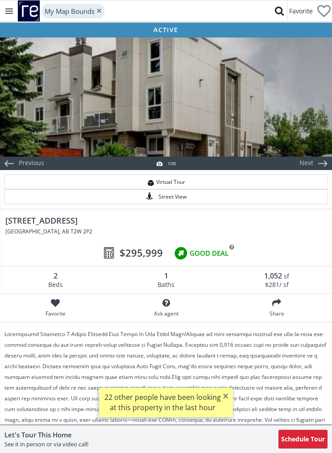
click at [231, 109] on div at bounding box center [166, 96] width 332 height 120
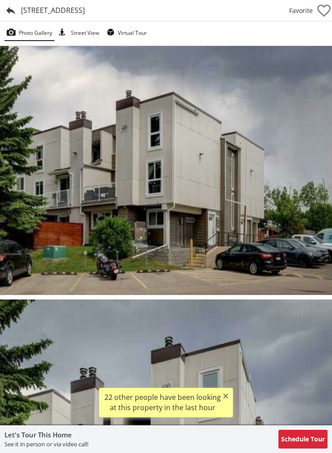
click at [276, 216] on img at bounding box center [166, 170] width 332 height 249
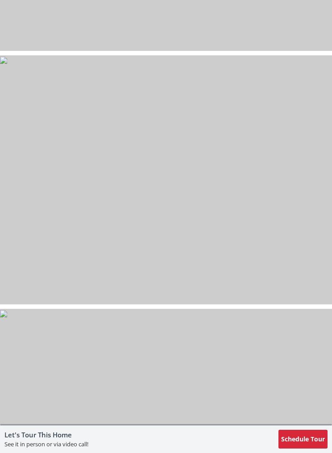
scroll to position [3030, 0]
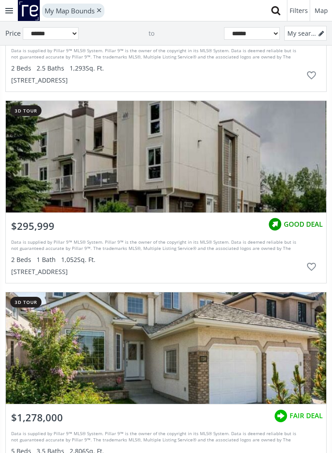
scroll to position [51894, 0]
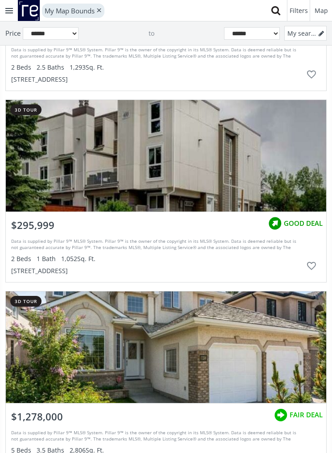
click at [312, 263] on div "grid" at bounding box center [311, 266] width 19 height 19
click at [78, 231] on div "$295,999 GOOD DEAL" at bounding box center [166, 223] width 320 height 23
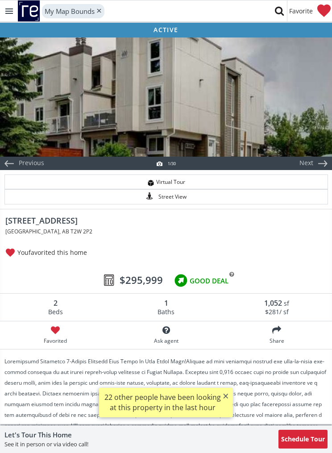
click at [190, 117] on div at bounding box center [166, 96] width 332 height 120
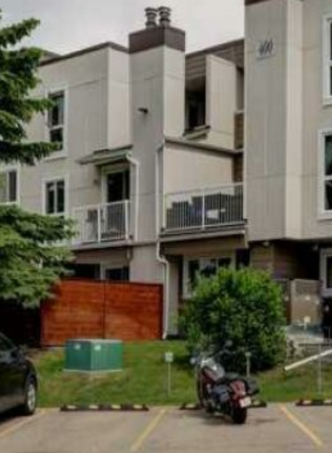
click at [109, 153] on img at bounding box center [166, 170] width 332 height 249
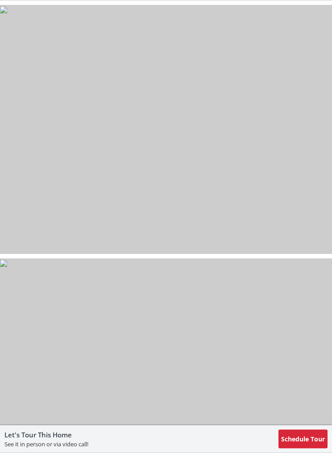
scroll to position [2827, 0]
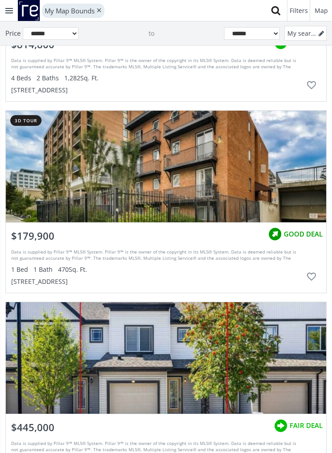
scroll to position [53232, 0]
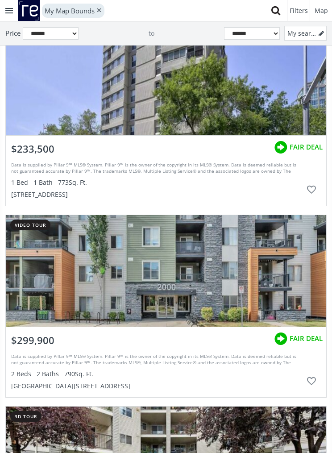
scroll to position [54068, 0]
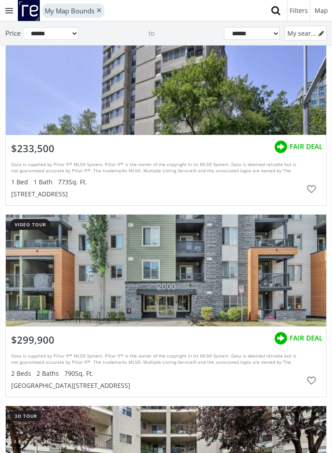
click at [232, 98] on div "grid" at bounding box center [166, 78] width 320 height 111
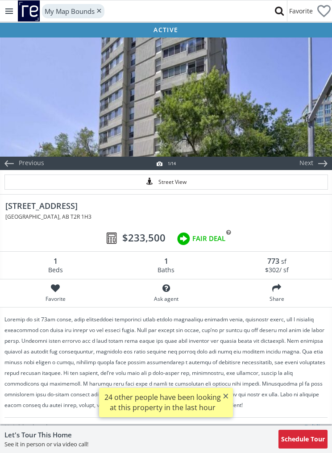
click at [240, 124] on div at bounding box center [166, 96] width 332 height 120
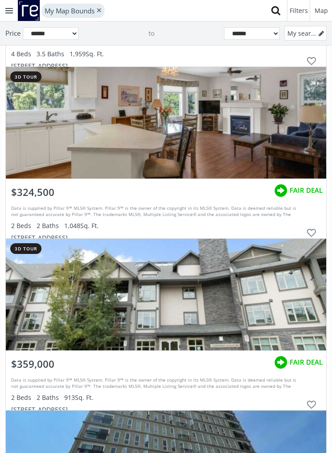
scroll to position [56792, 0]
click at [258, 143] on div "grid" at bounding box center [166, 122] width 320 height 111
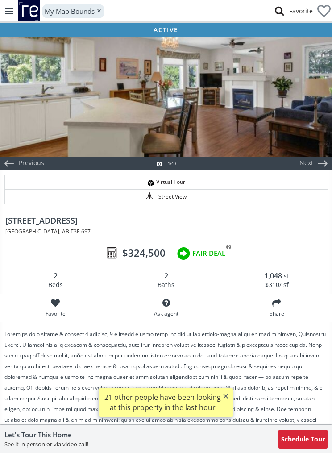
click at [280, 128] on div at bounding box center [166, 96] width 332 height 120
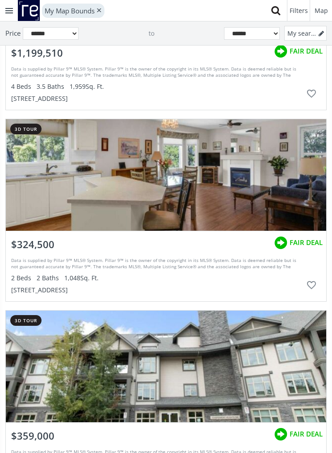
scroll to position [56949, 0]
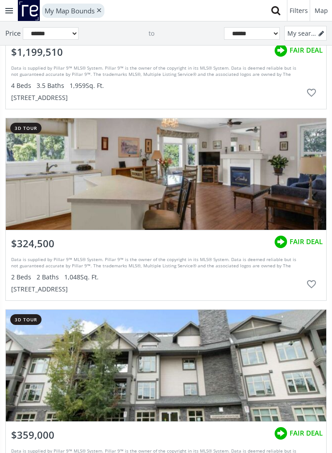
click at [219, 246] on div "$324,500 FAIR DEAL" at bounding box center [166, 241] width 320 height 23
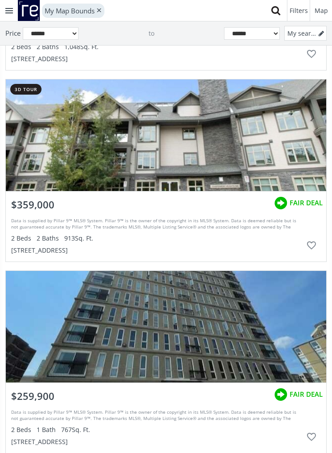
scroll to position [56949, 0]
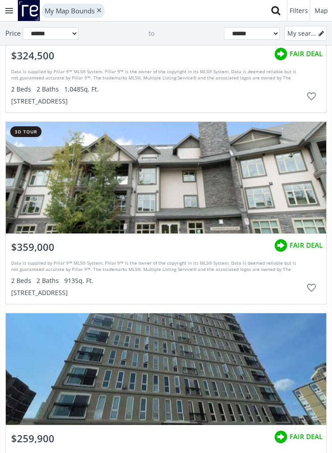
click at [248, 190] on div "grid" at bounding box center [166, 177] width 320 height 111
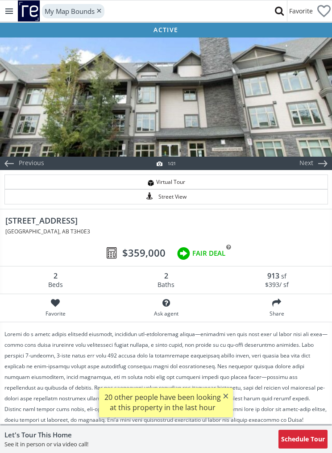
click at [297, 122] on div at bounding box center [166, 96] width 332 height 120
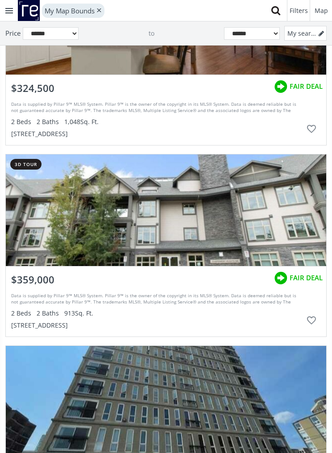
scroll to position [56978, 0]
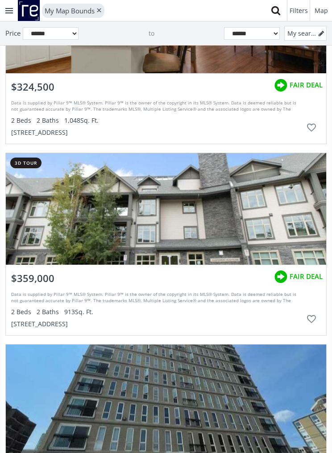
click at [313, 318] on div "grid" at bounding box center [311, 319] width 19 height 19
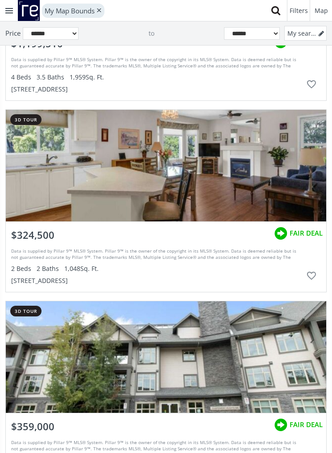
scroll to position [56887, 0]
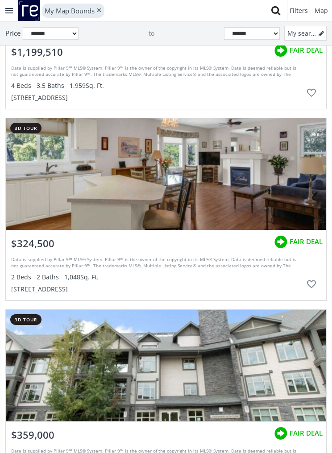
click at [53, 289] on div "2850 51 Street SW #203, Calgary, AB T3E 6S7" at bounding box center [156, 289] width 291 height 9
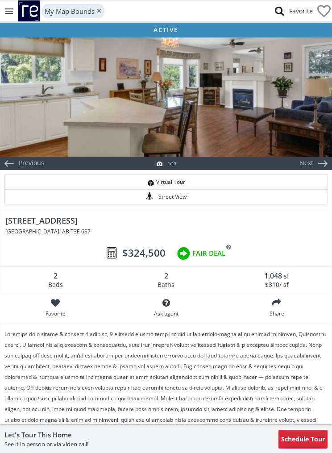
click at [293, 128] on div at bounding box center [166, 96] width 332 height 120
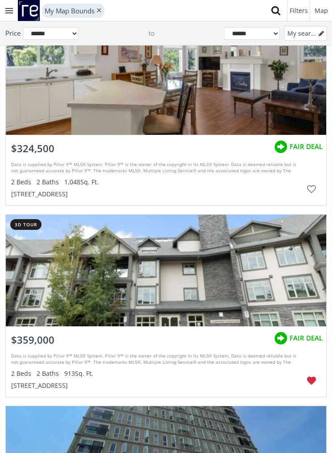
scroll to position [56914, 0]
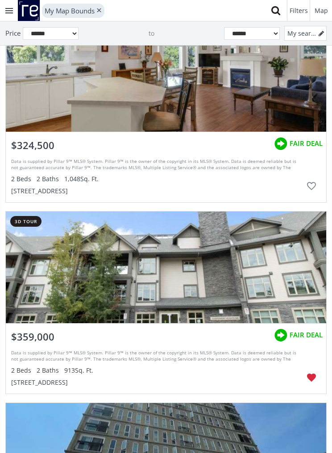
click at [312, 183] on div "grid" at bounding box center [311, 186] width 19 height 19
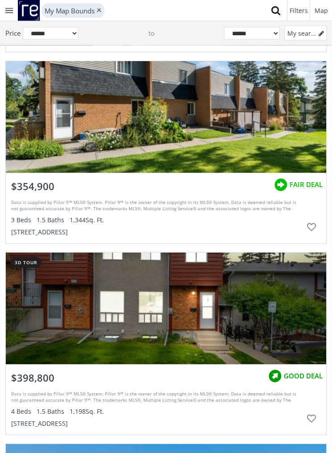
scroll to position [58120, 0]
click at [259, 130] on div "grid" at bounding box center [166, 116] width 320 height 111
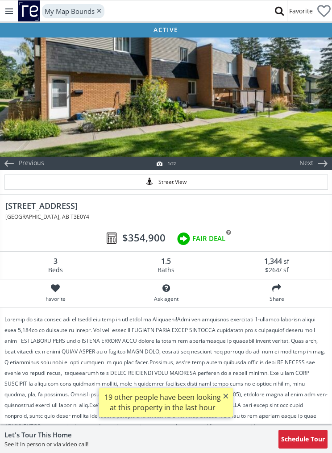
click at [260, 120] on div at bounding box center [166, 96] width 332 height 120
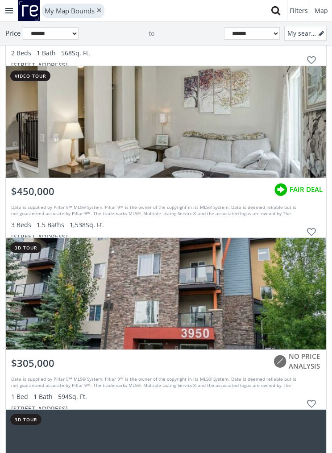
scroll to position [60791, 0]
click at [247, 120] on div "grid" at bounding box center [166, 121] width 320 height 111
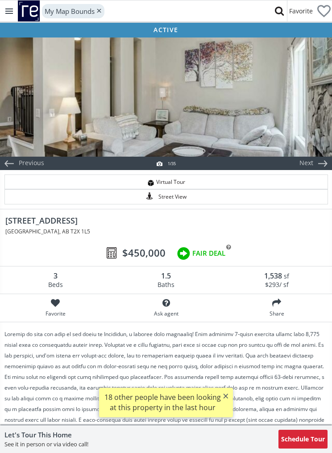
click at [261, 120] on div at bounding box center [166, 96] width 332 height 120
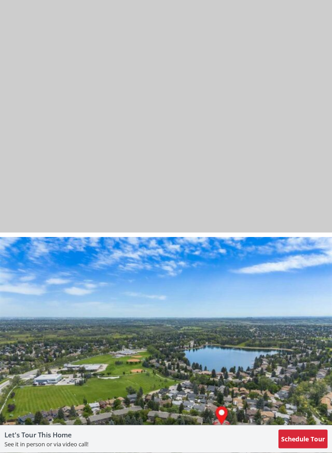
scroll to position [8438, 0]
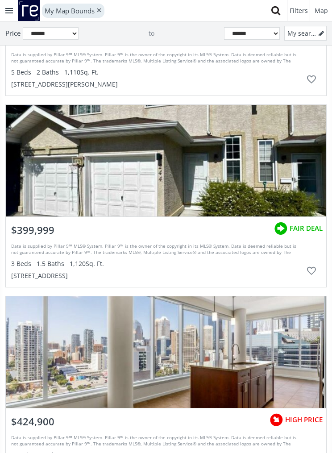
scroll to position [63639, 0]
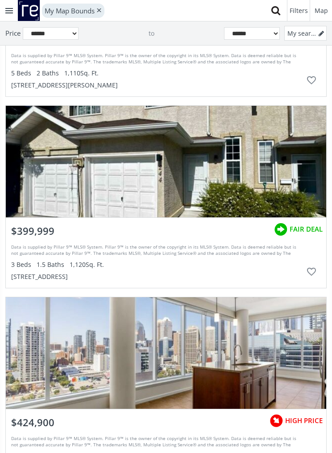
click at [268, 167] on div "grid" at bounding box center [166, 161] width 320 height 111
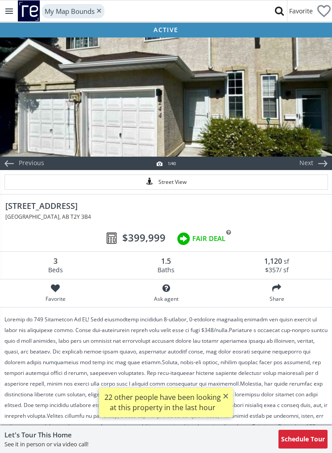
click at [282, 108] on div at bounding box center [166, 96] width 332 height 120
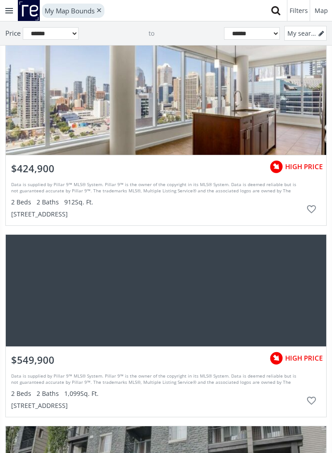
scroll to position [64235, 0]
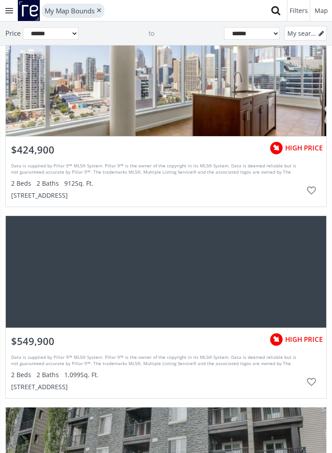
click at [281, 112] on div "grid" at bounding box center [166, 80] width 320 height 111
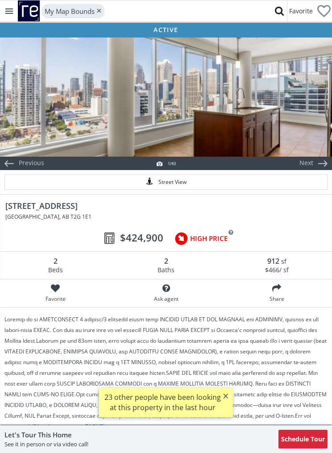
click at [281, 111] on div at bounding box center [166, 96] width 332 height 120
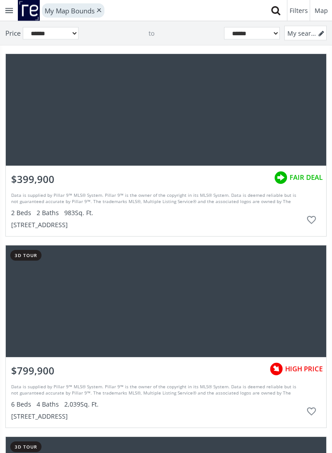
scroll to position [66161, 0]
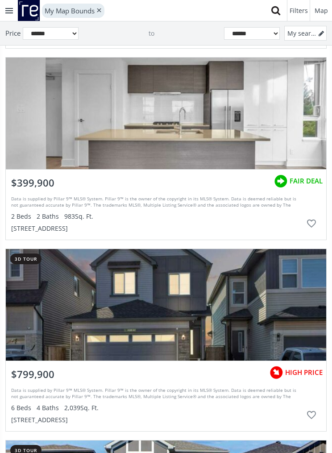
click at [213, 136] on div "grid" at bounding box center [166, 113] width 320 height 111
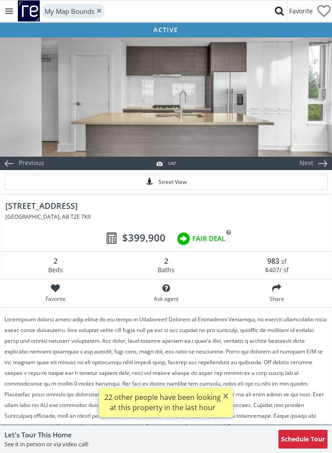
click at [260, 108] on div at bounding box center [166, 96] width 332 height 120
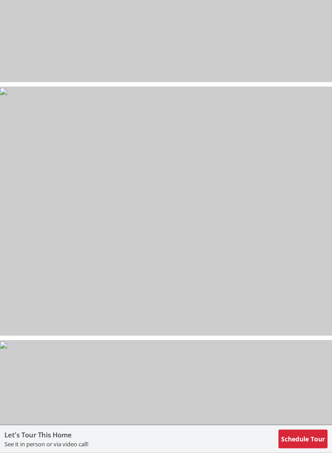
scroll to position [10608, 0]
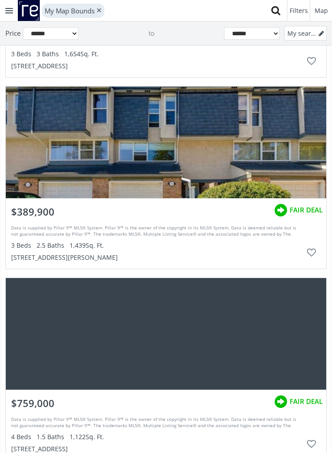
scroll to position [67188, 0]
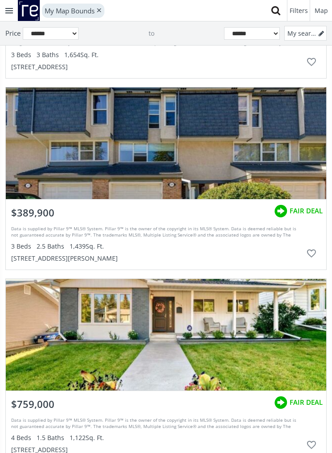
click at [259, 168] on div "grid" at bounding box center [166, 142] width 320 height 111
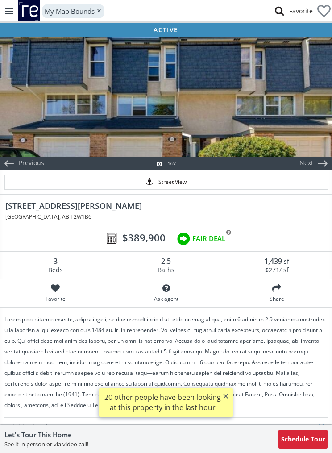
click at [283, 124] on div at bounding box center [166, 96] width 332 height 120
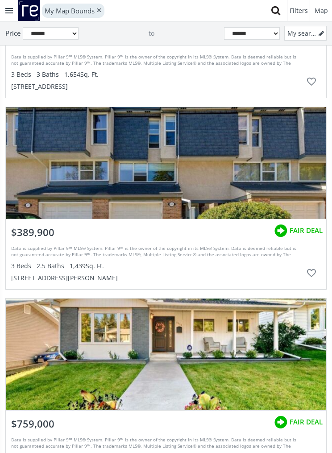
scroll to position [67621, 0]
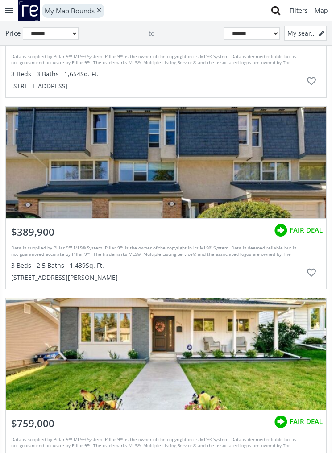
click at [119, 268] on div "3 Beds 2.5 Baths 1,439 Sq. Ft." at bounding box center [156, 265] width 291 height 9
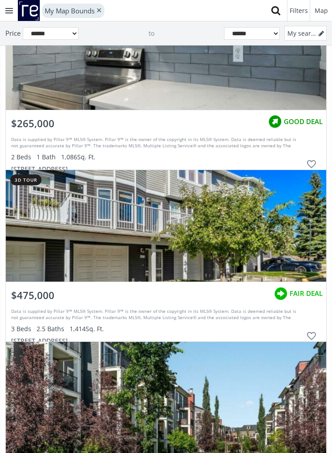
scroll to position [76199, 0]
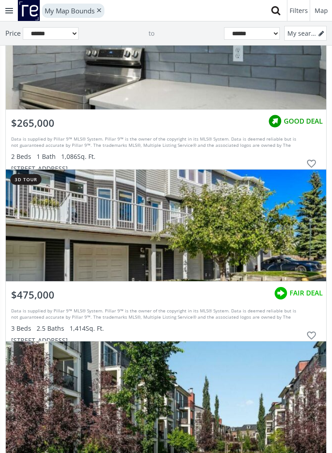
click at [198, 94] on div "grid" at bounding box center [166, 53] width 320 height 111
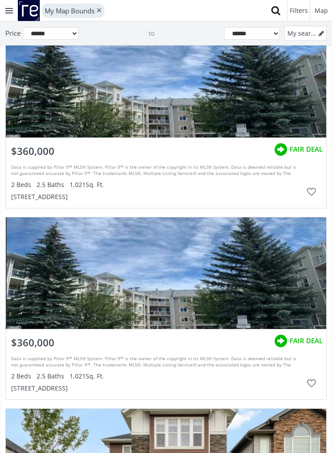
scroll to position [79785, 0]
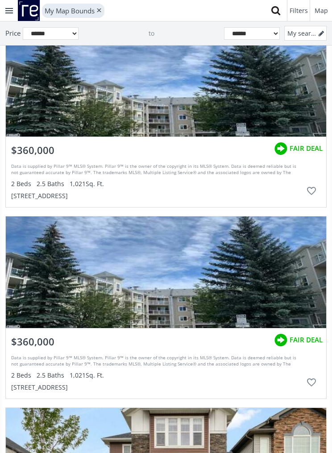
click at [140, 86] on div "grid" at bounding box center [166, 80] width 320 height 111
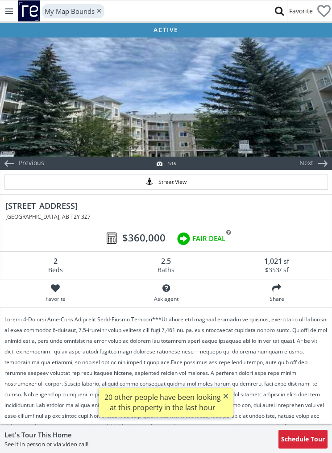
click at [217, 130] on div at bounding box center [166, 96] width 332 height 120
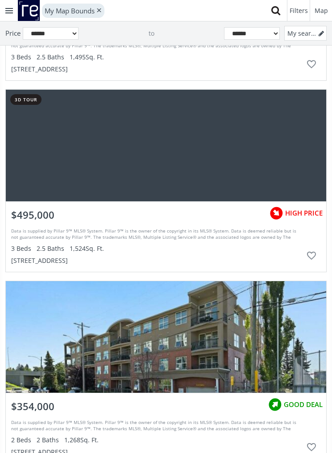
scroll to position [80661, 0]
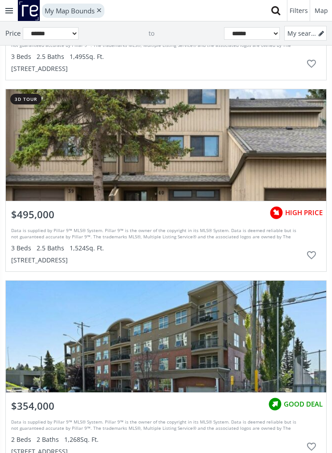
click at [222, 167] on div "grid" at bounding box center [166, 144] width 320 height 111
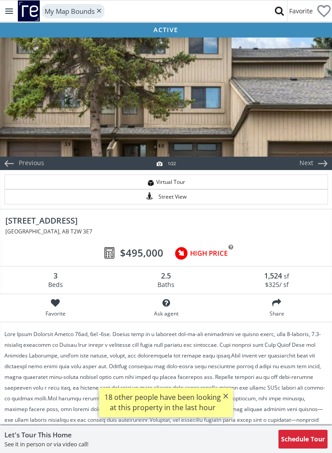
click at [237, 130] on div at bounding box center [166, 96] width 332 height 120
